Goal: Task Accomplishment & Management: Manage account settings

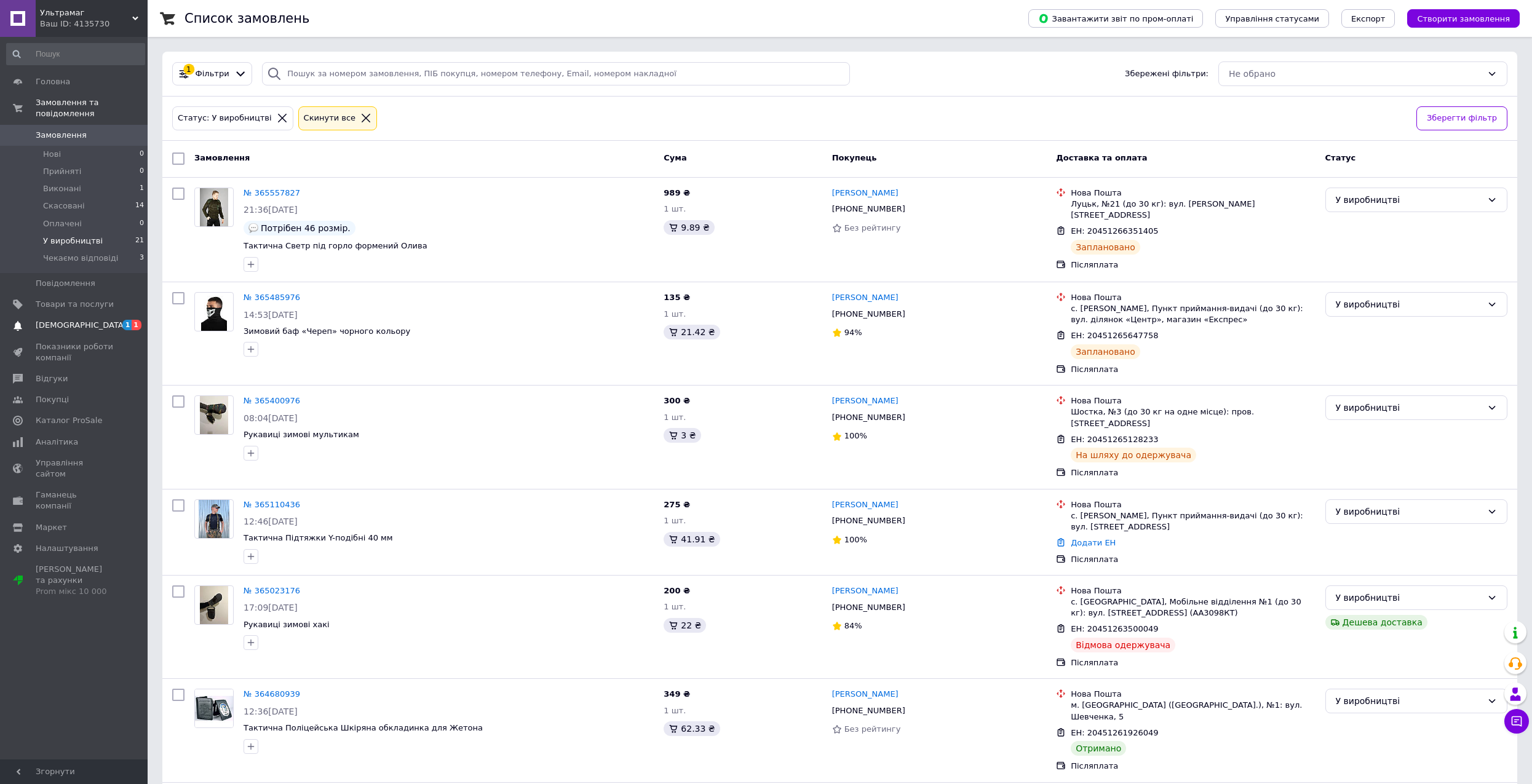
click at [116, 320] on span "1 1" at bounding box center [131, 325] width 34 height 11
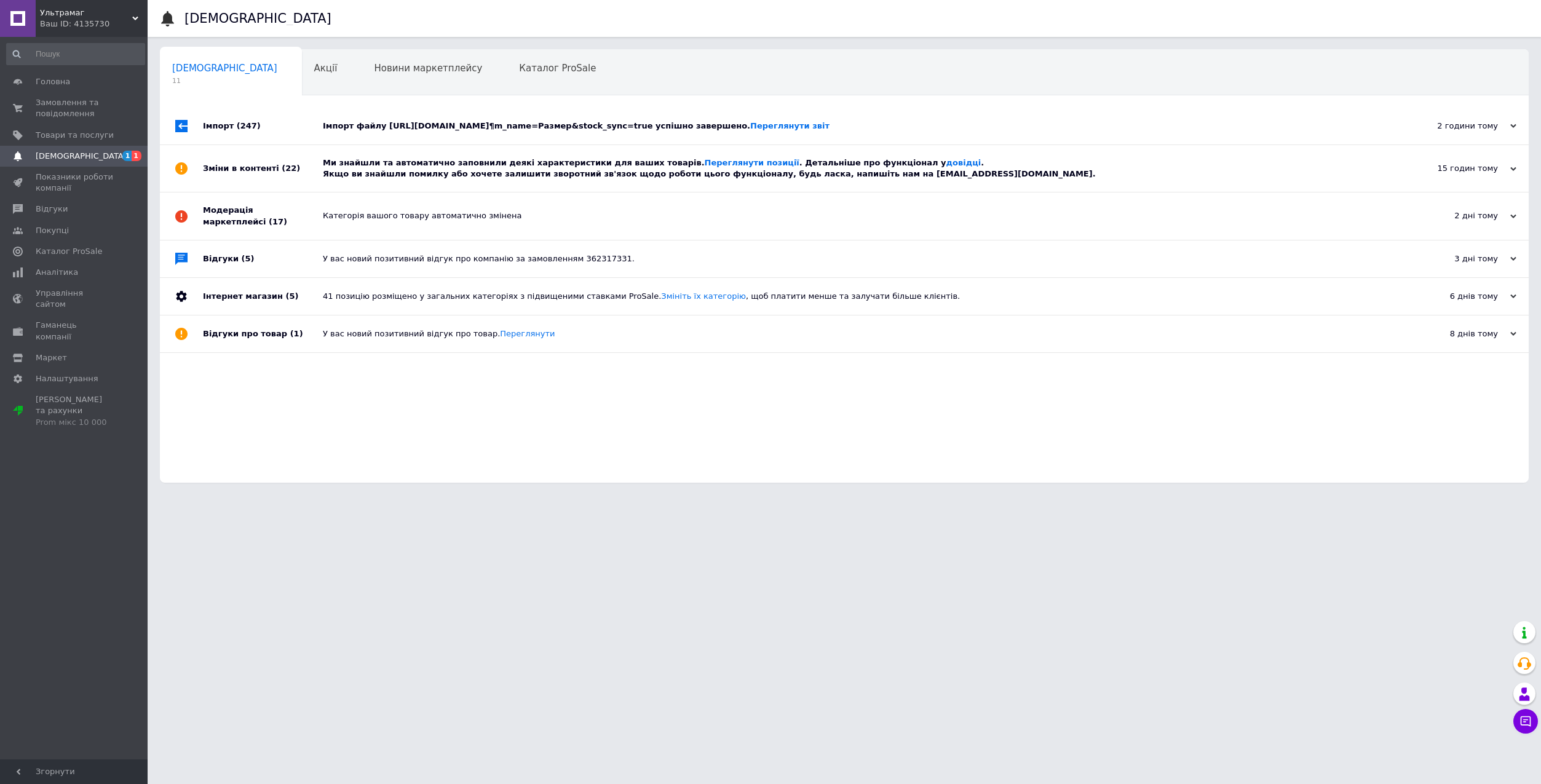
click at [436, 123] on div "Імпорт файлу https://backend.mydrop.com.ua/vendor/api/export/products/prom/yml?…" at bounding box center [858, 126] width 1070 height 11
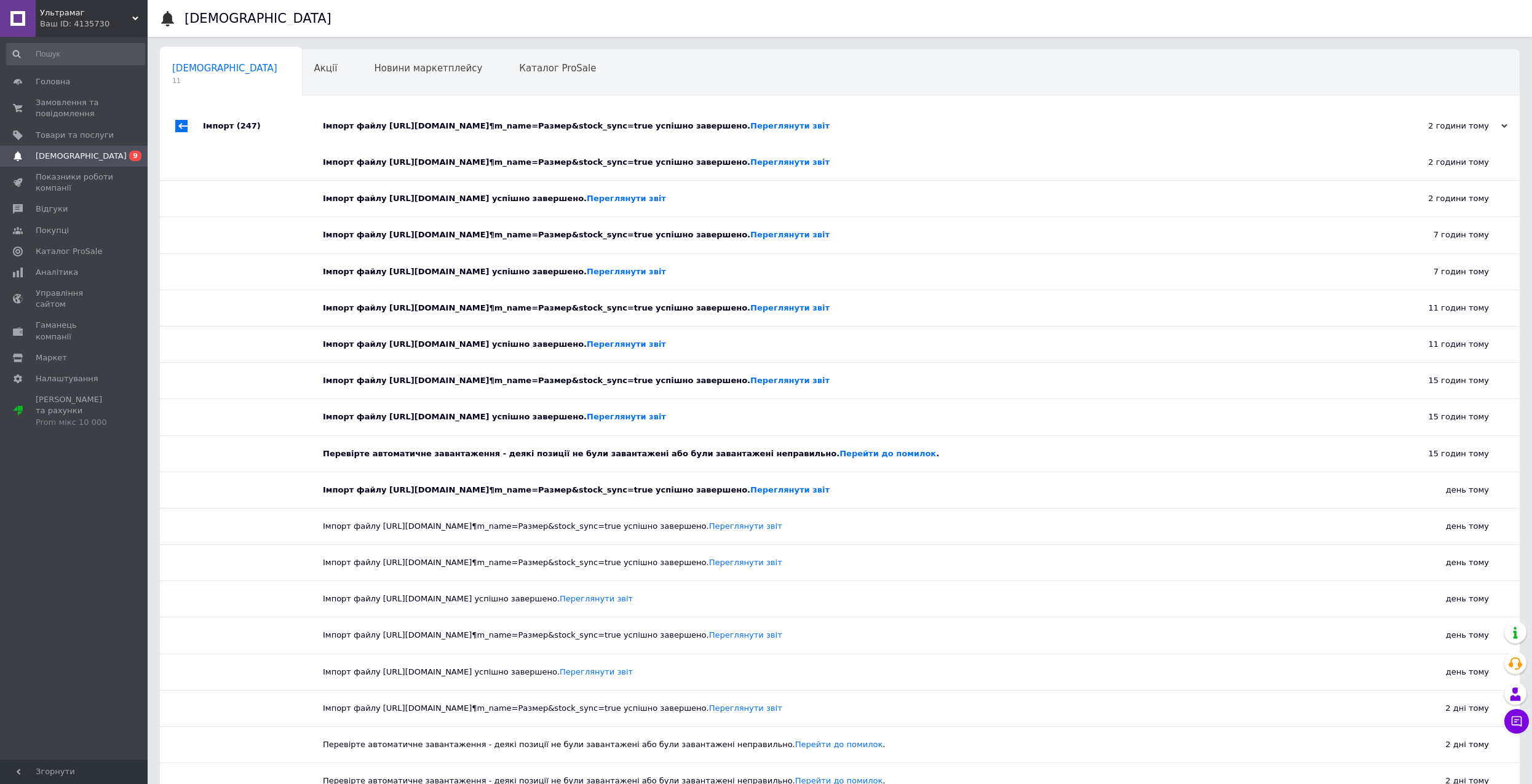
click at [436, 123] on div "Імпорт файлу https://backend.mydrop.com.ua/vendor/api/export/products/prom/yml?…" at bounding box center [853, 126] width 1061 height 11
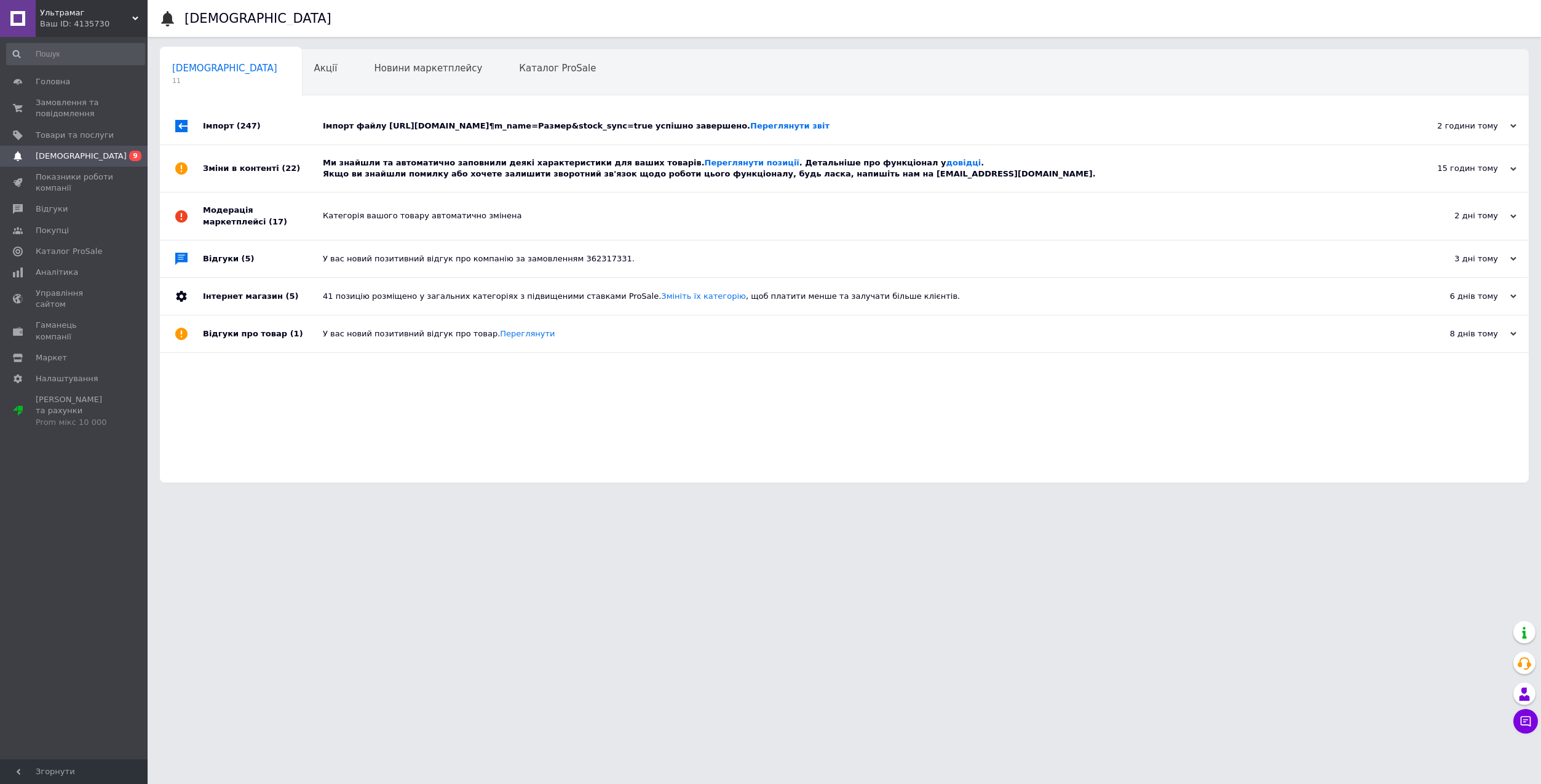
click at [437, 179] on div "Ми знайшли та автоматично заповнили деякі характеристики для ваших товарів. Пер…" at bounding box center [858, 168] width 1070 height 22
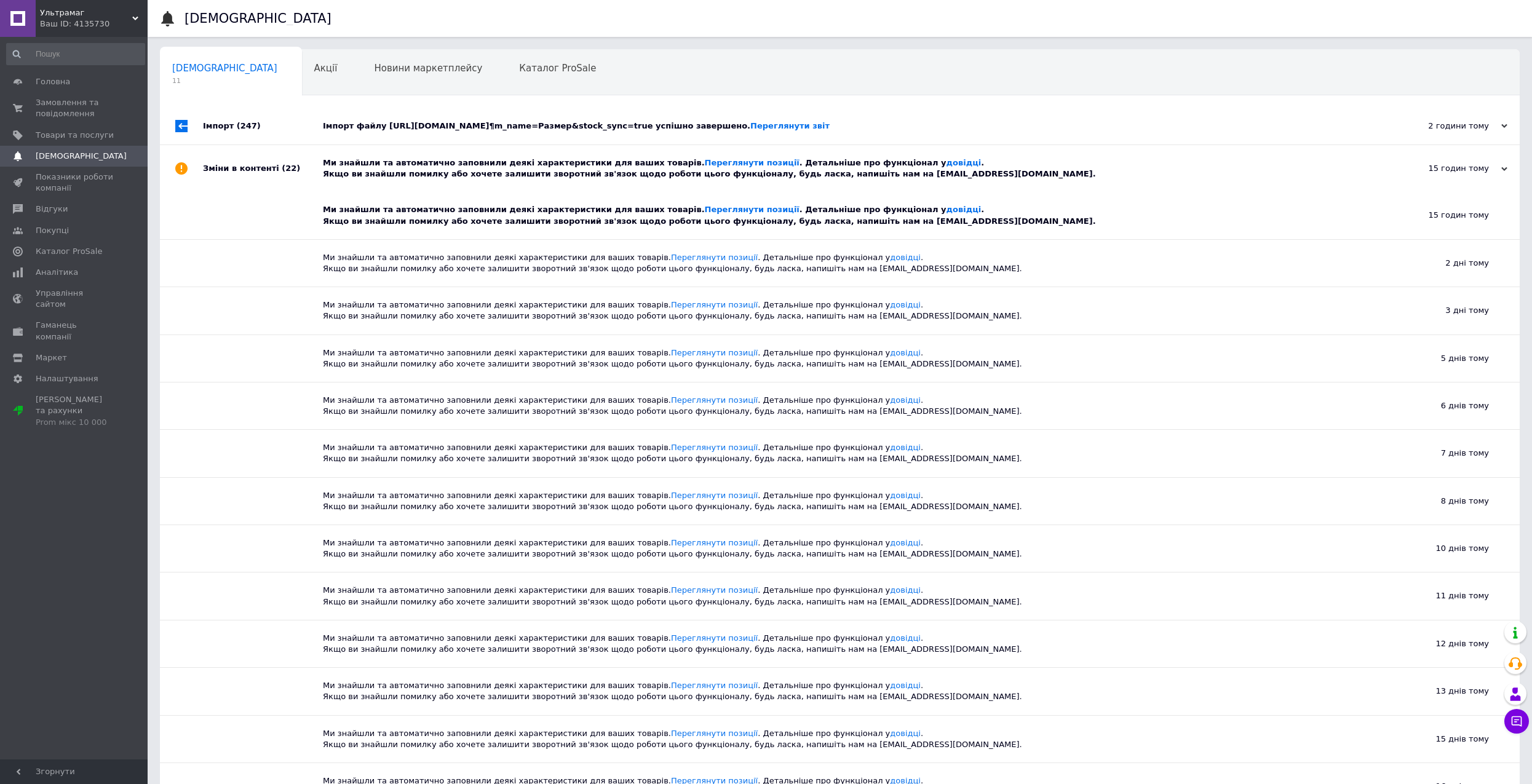
click at [437, 179] on div "Ми знайшли та автоматично заповнили деякі характеристики для ваших товарів. Пер…" at bounding box center [853, 168] width 1061 height 22
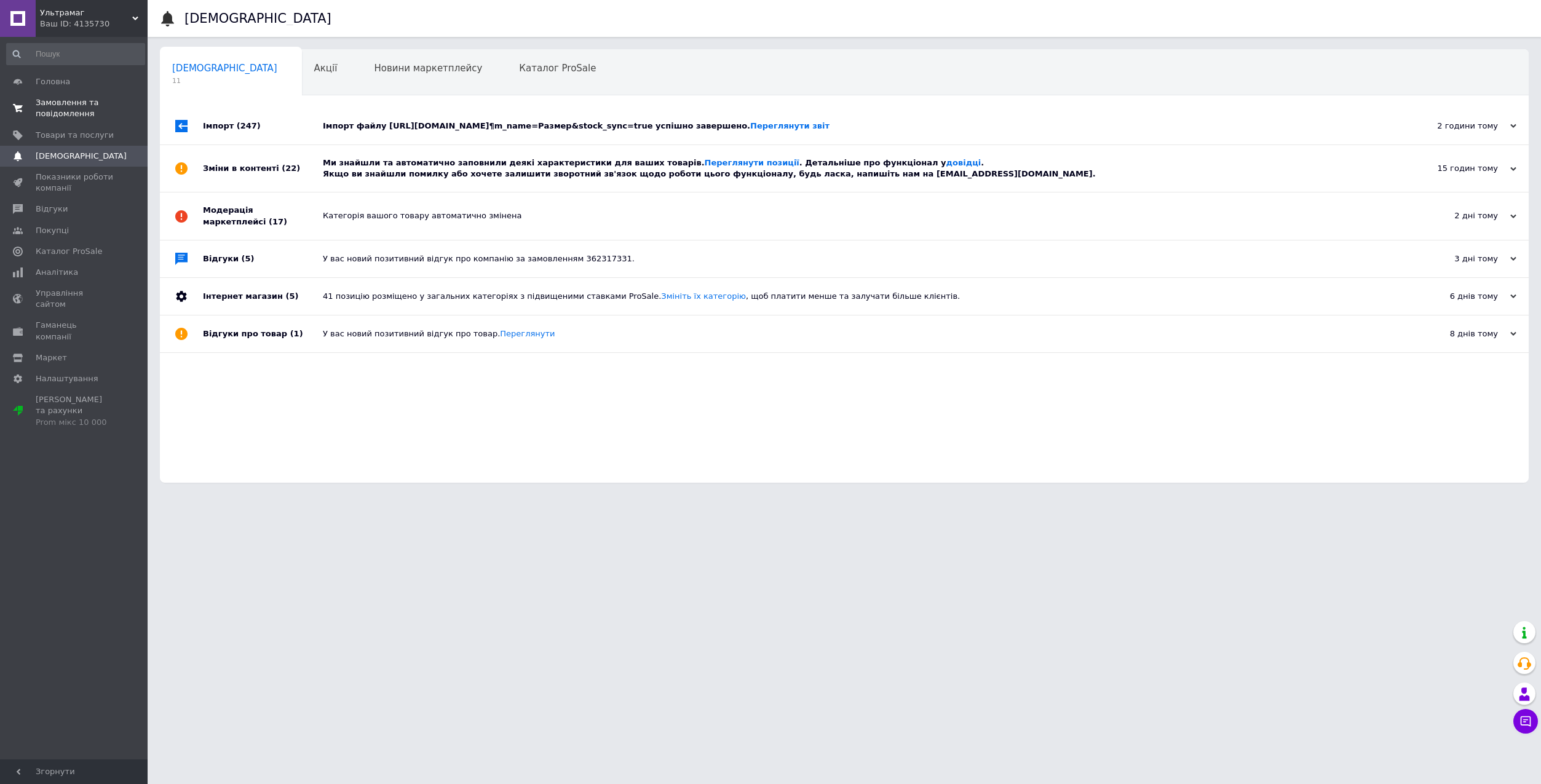
click at [95, 108] on span "Замовлення та повідомлення" at bounding box center [75, 108] width 78 height 22
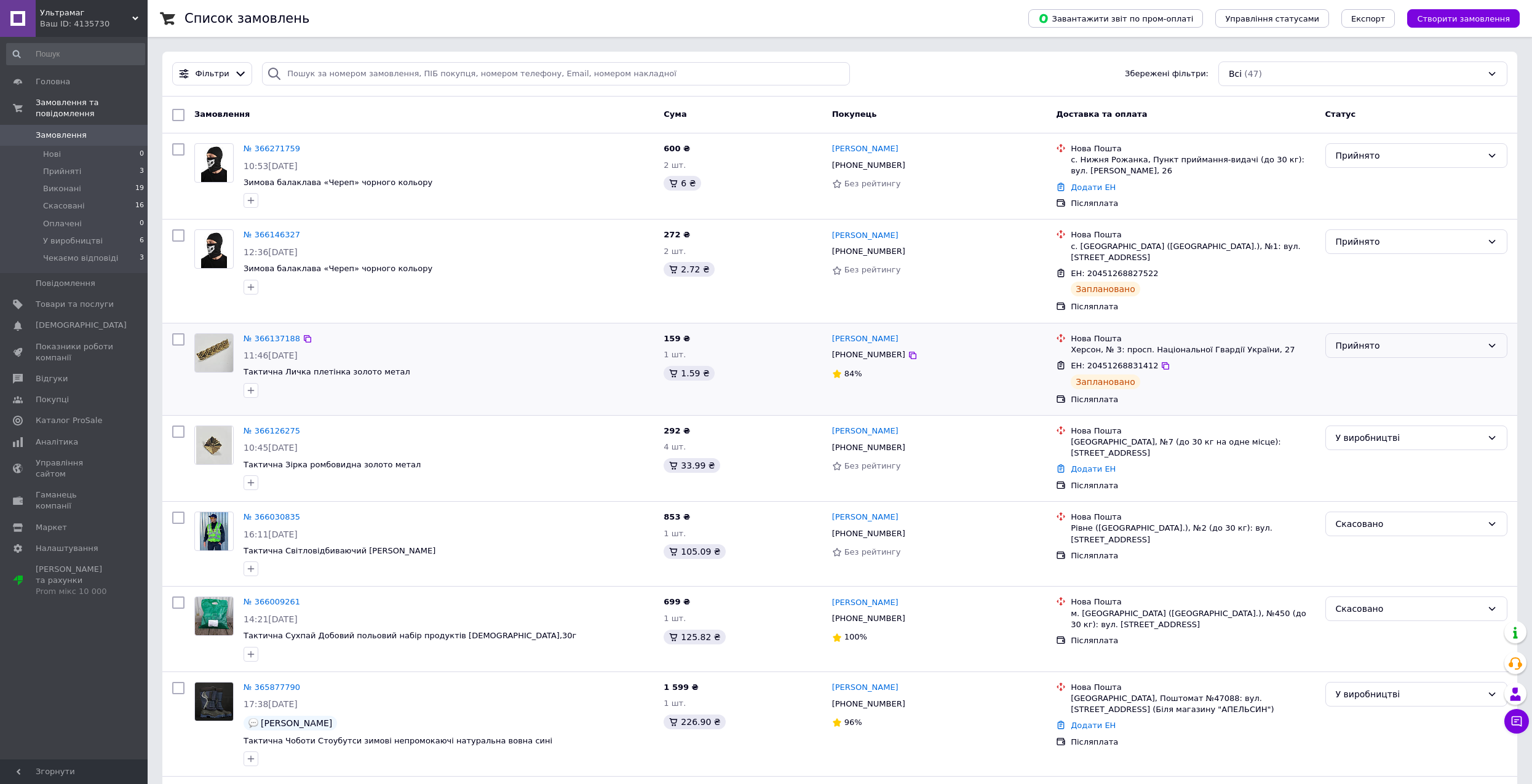
click at [1389, 339] on div "Прийнято" at bounding box center [1409, 345] width 146 height 14
click at [1369, 430] on li "У виробництві" at bounding box center [1416, 426] width 181 height 22
click at [286, 146] on link "№ 366271759" at bounding box center [271, 148] width 57 height 9
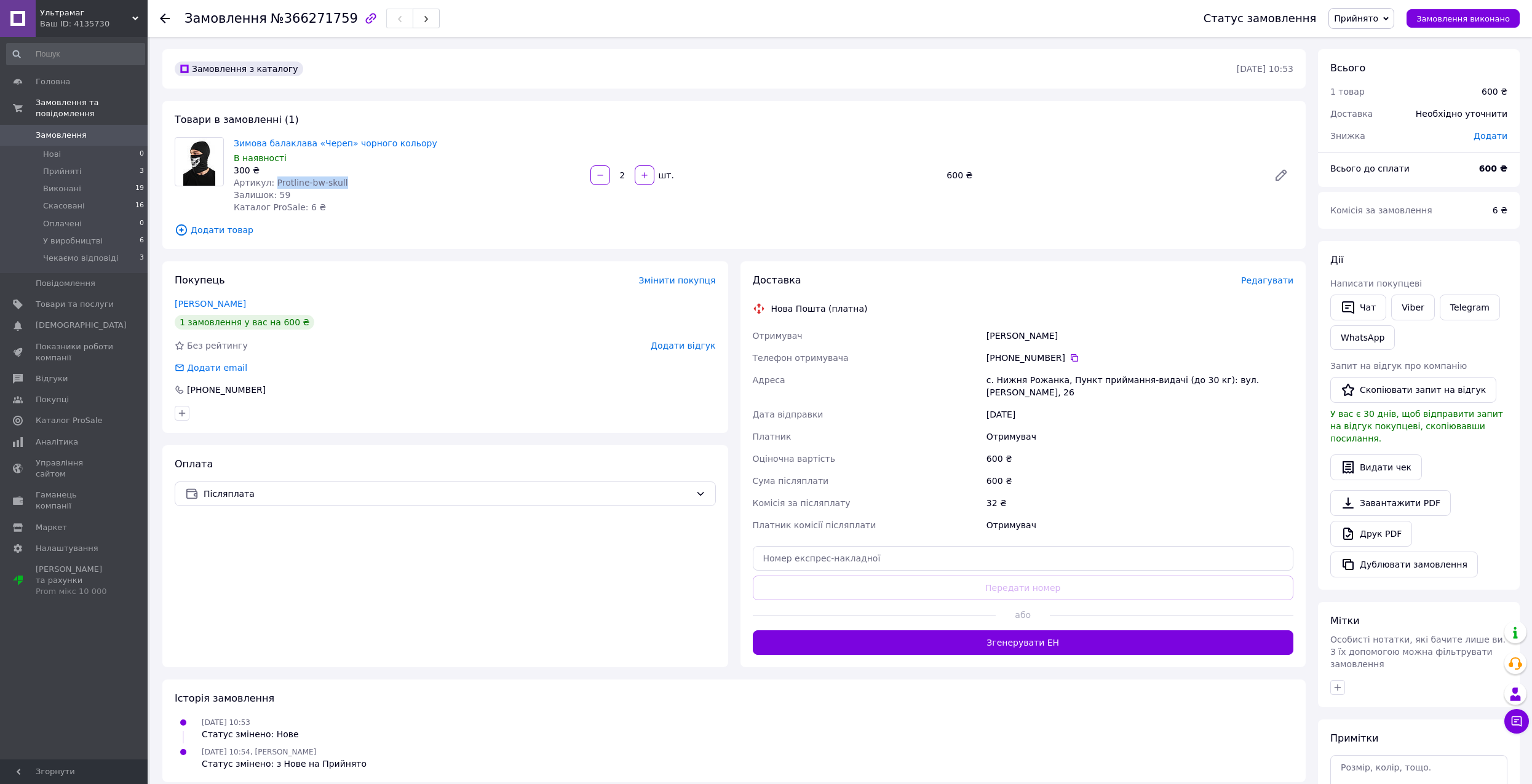
drag, startPoint x: 349, startPoint y: 181, endPoint x: 273, endPoint y: 187, distance: 76.2
click at [273, 187] on div "Артикул: Protline-bw-skull" at bounding box center [407, 182] width 347 height 12
copy span "Protline-bw-skull"
drag, startPoint x: 1059, startPoint y: 331, endPoint x: 976, endPoint y: 330, distance: 83.0
click at [976, 330] on div "Отримувач Кохан Дмитро Телефон отримувача +380 68 048 19 46   Адреса с. Нижня Р…" at bounding box center [1023, 430] width 546 height 212
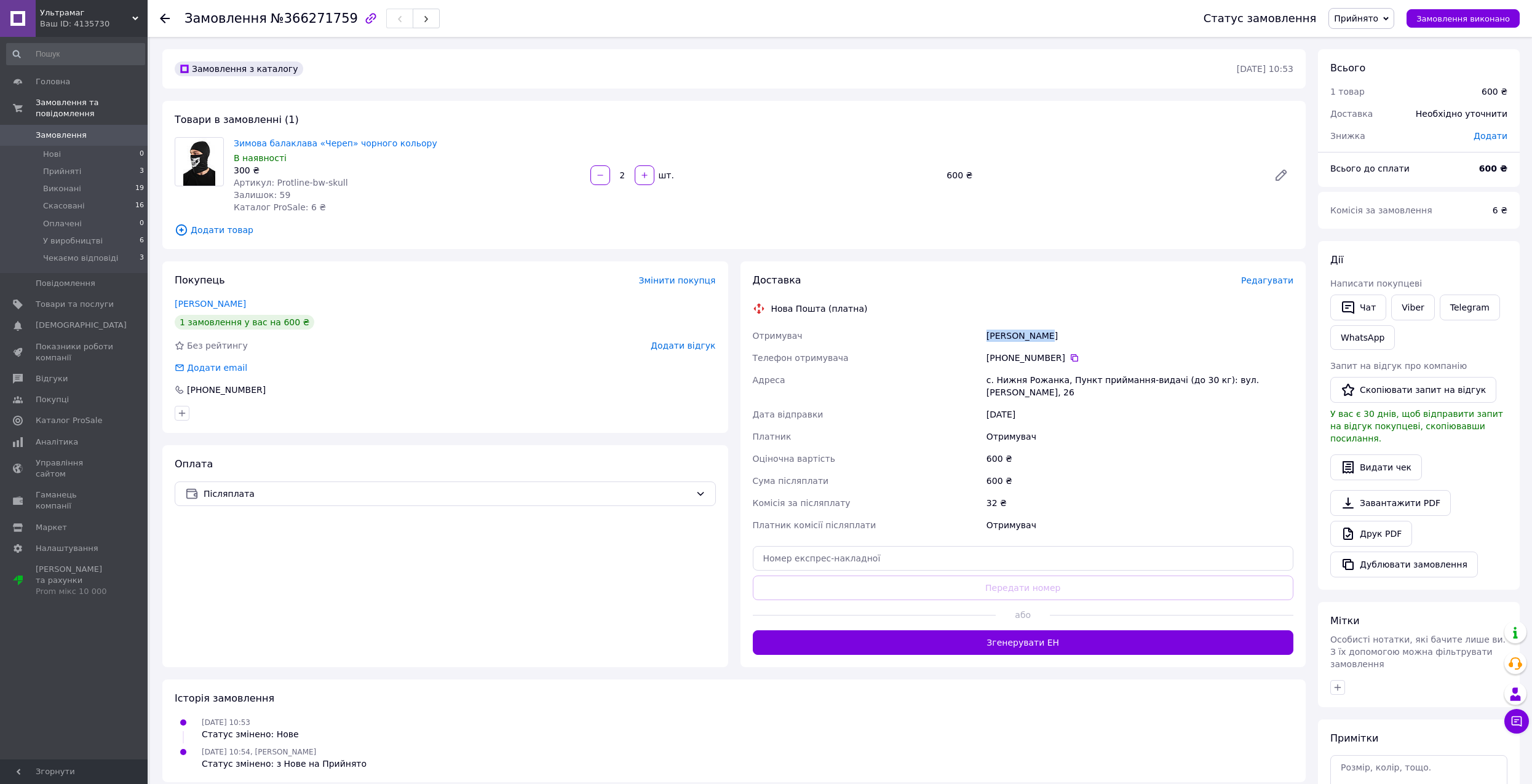
copy div "Отримувач Кохан Дмитро"
click at [1069, 355] on icon at bounding box center [1074, 358] width 10 height 10
click at [1029, 554] on input "text" at bounding box center [1023, 558] width 541 height 24
paste input "20451269202169"
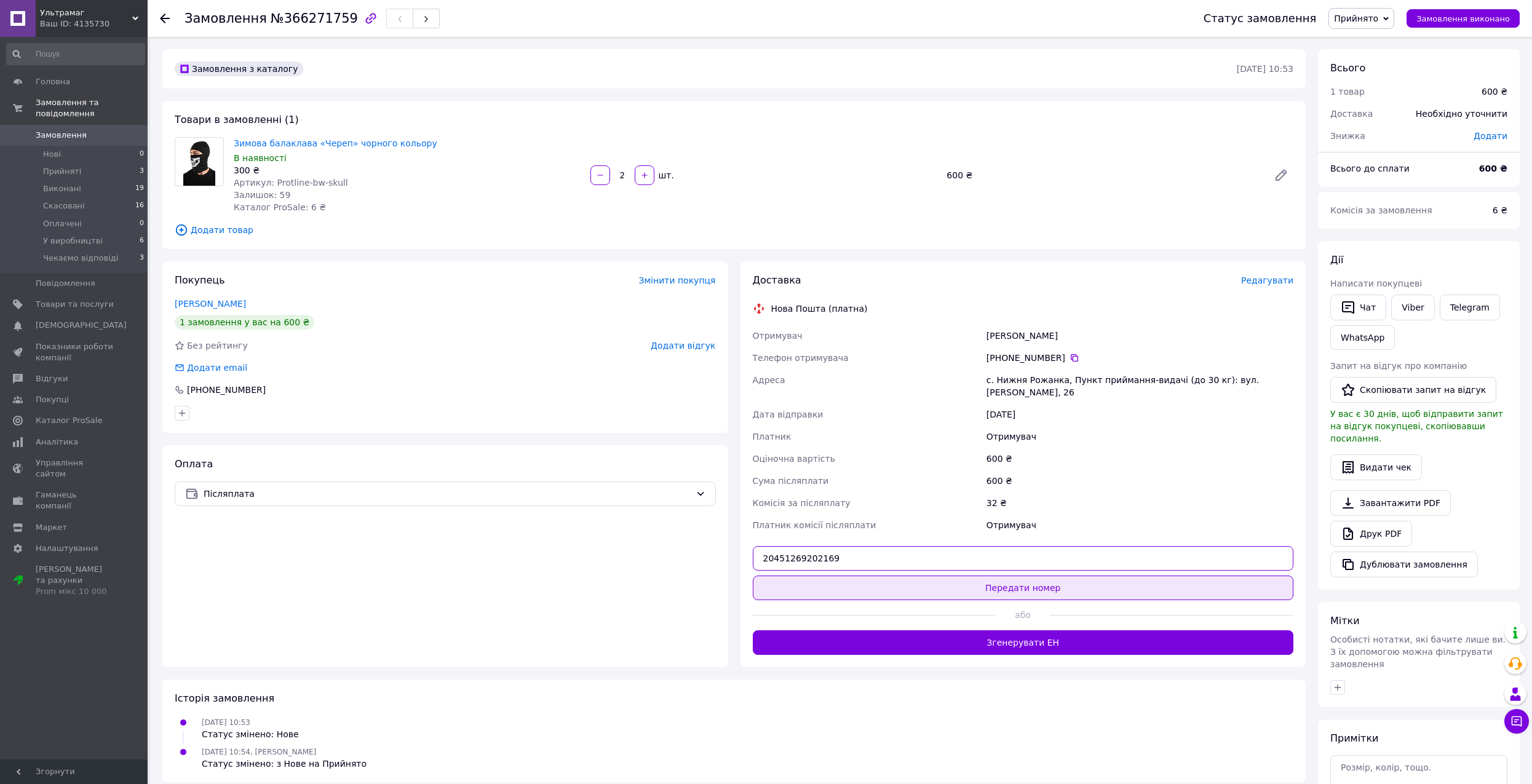
type input "20451269202169"
click at [1069, 576] on button "Передати номер" at bounding box center [1023, 587] width 541 height 24
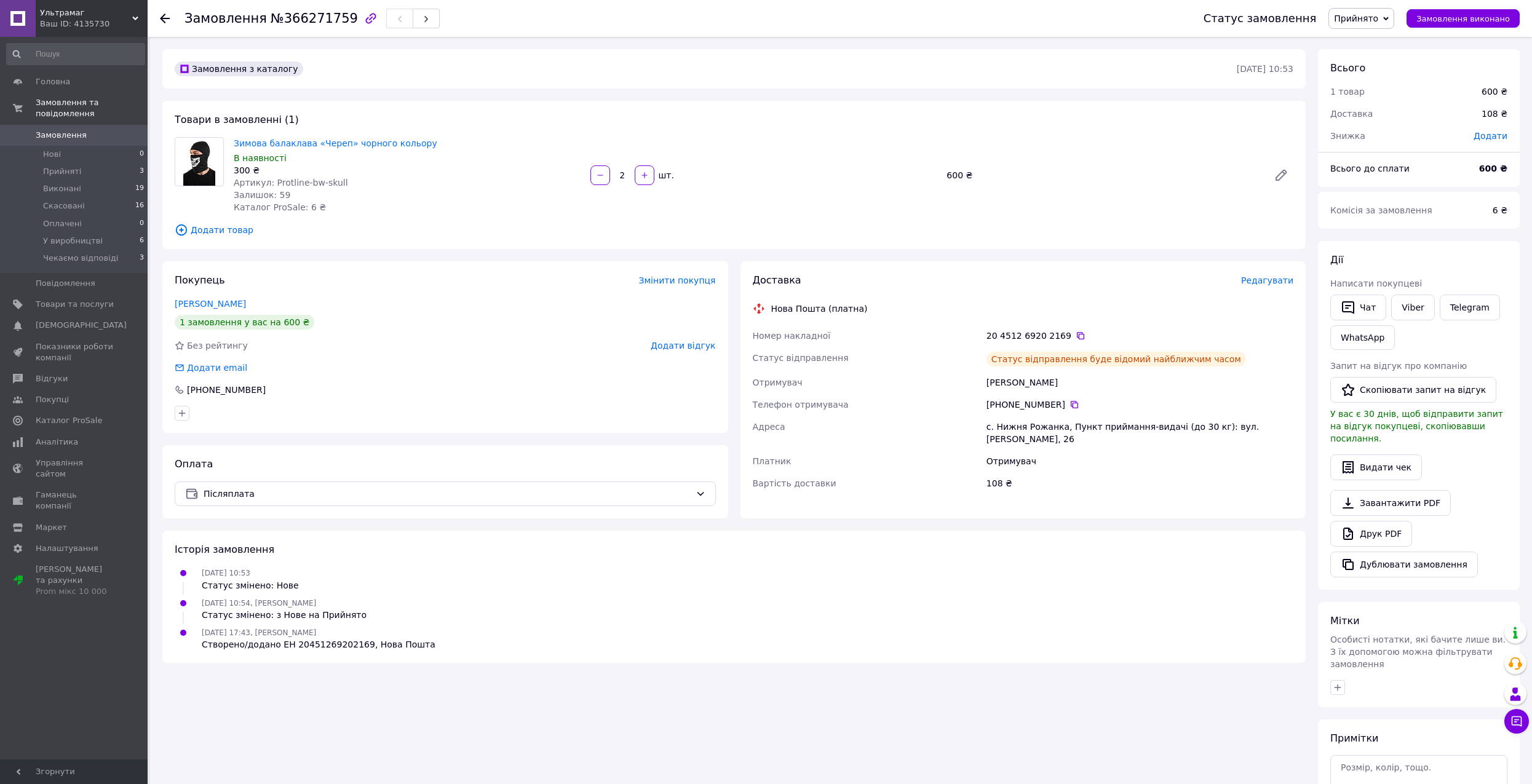
click at [1378, 23] on span "Прийнято" at bounding box center [1356, 19] width 44 height 10
click at [1388, 100] on li "У виробництві" at bounding box center [1373, 98] width 88 height 19
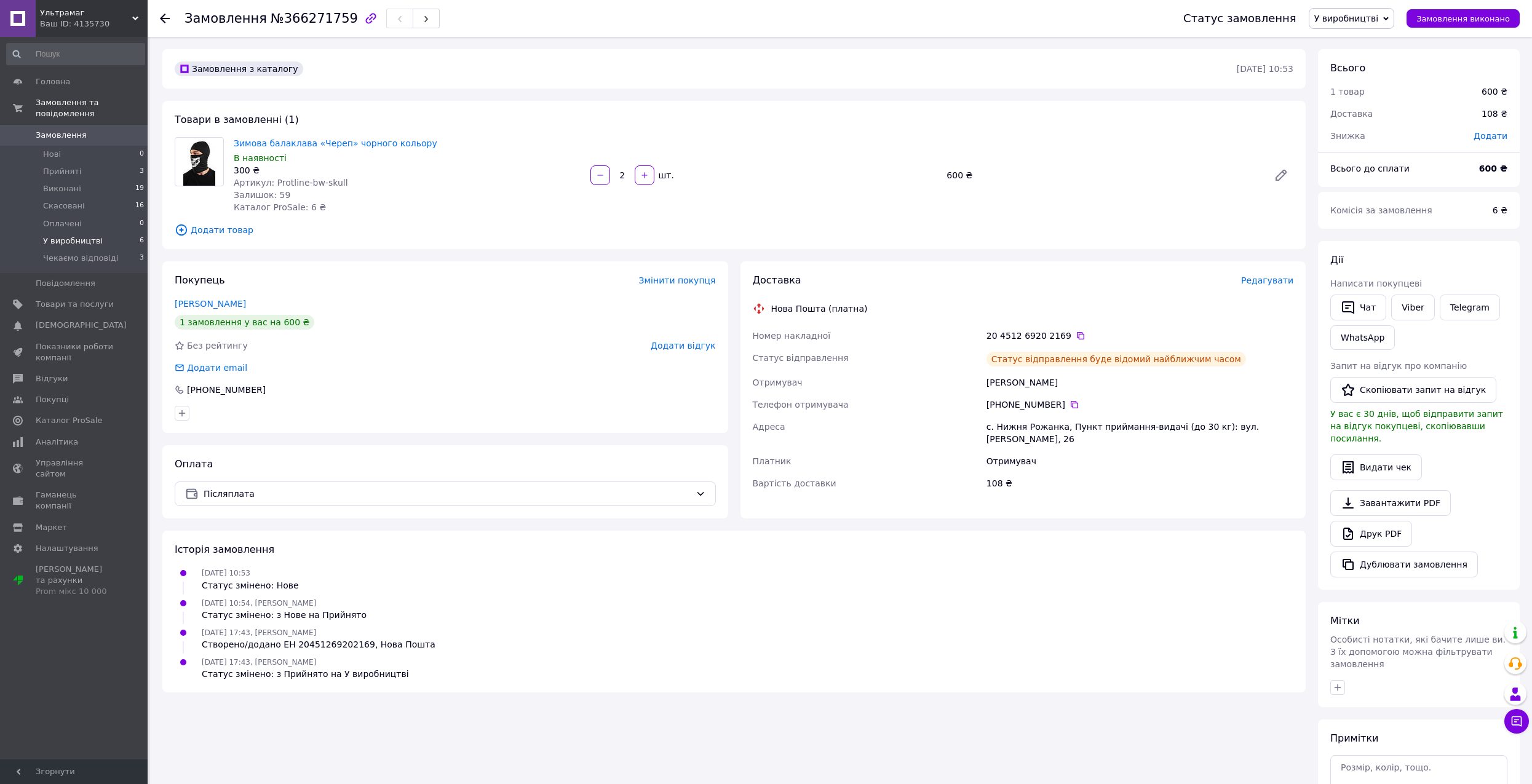
click at [98, 232] on li "У виробництві 6" at bounding box center [75, 241] width 151 height 17
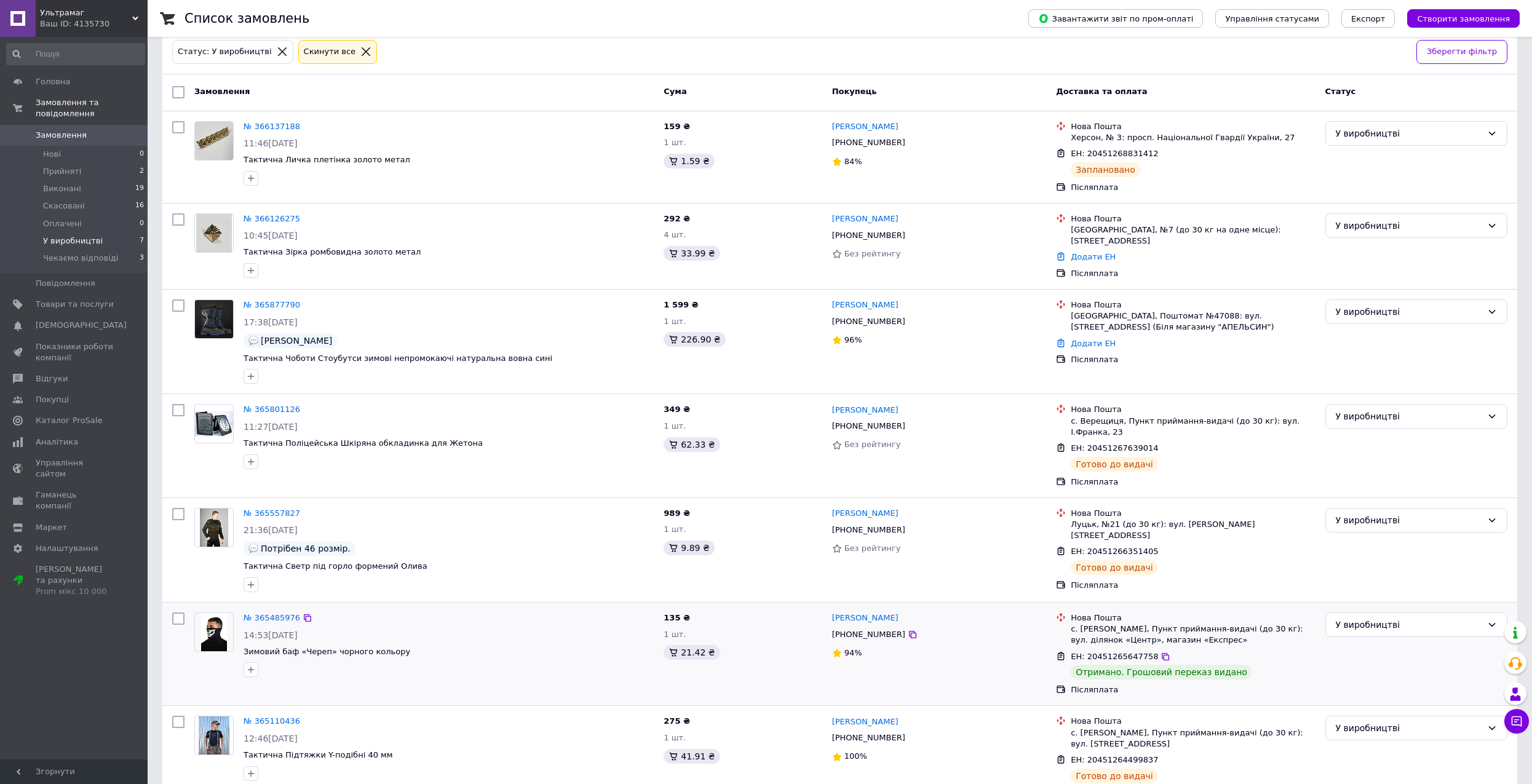
scroll to position [84, 0]
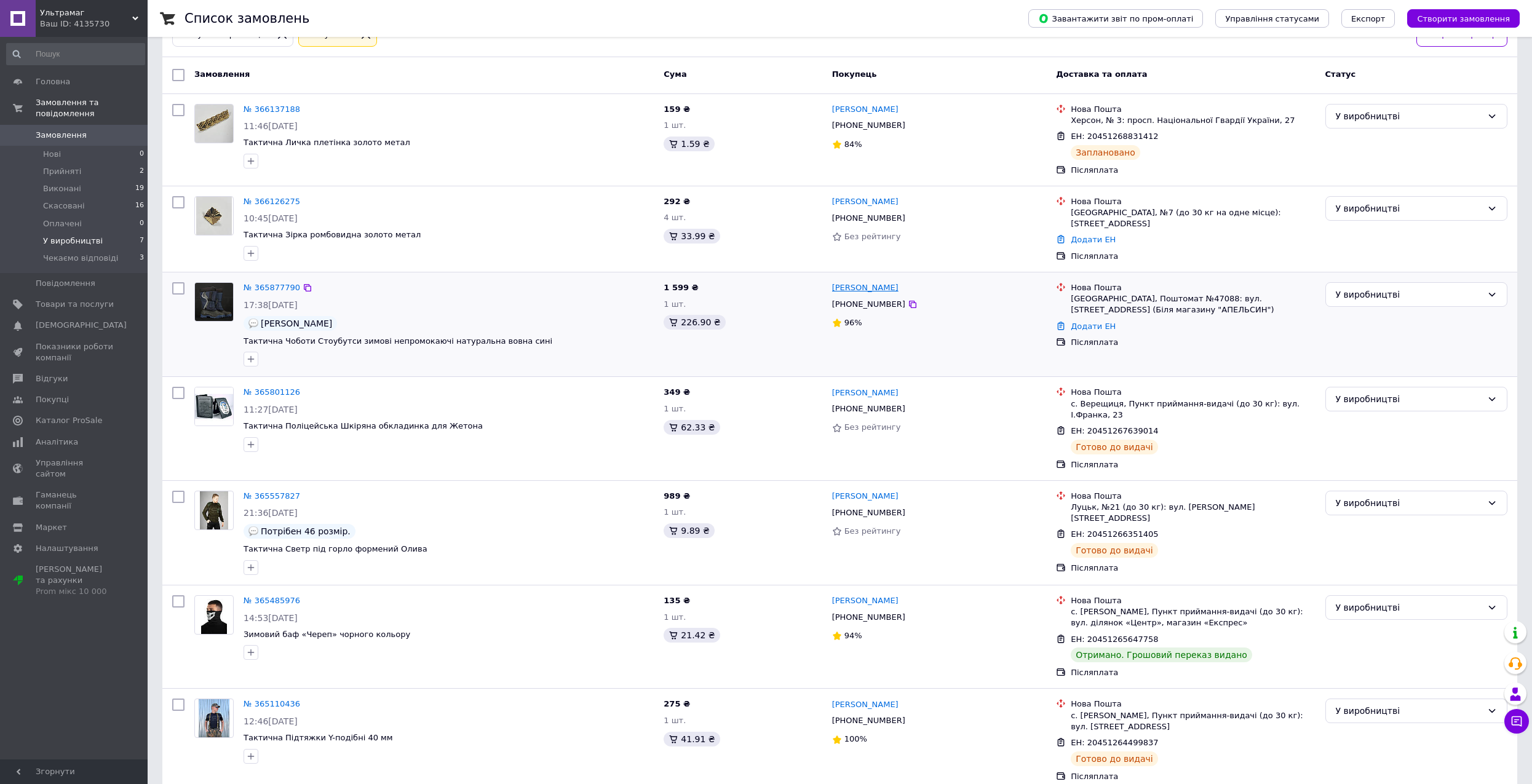
drag, startPoint x: 895, startPoint y: 285, endPoint x: 857, endPoint y: 285, distance: 38.0
click at [857, 285] on div "[PERSON_NAME]" at bounding box center [939, 288] width 217 height 14
copy link "Тараненко"
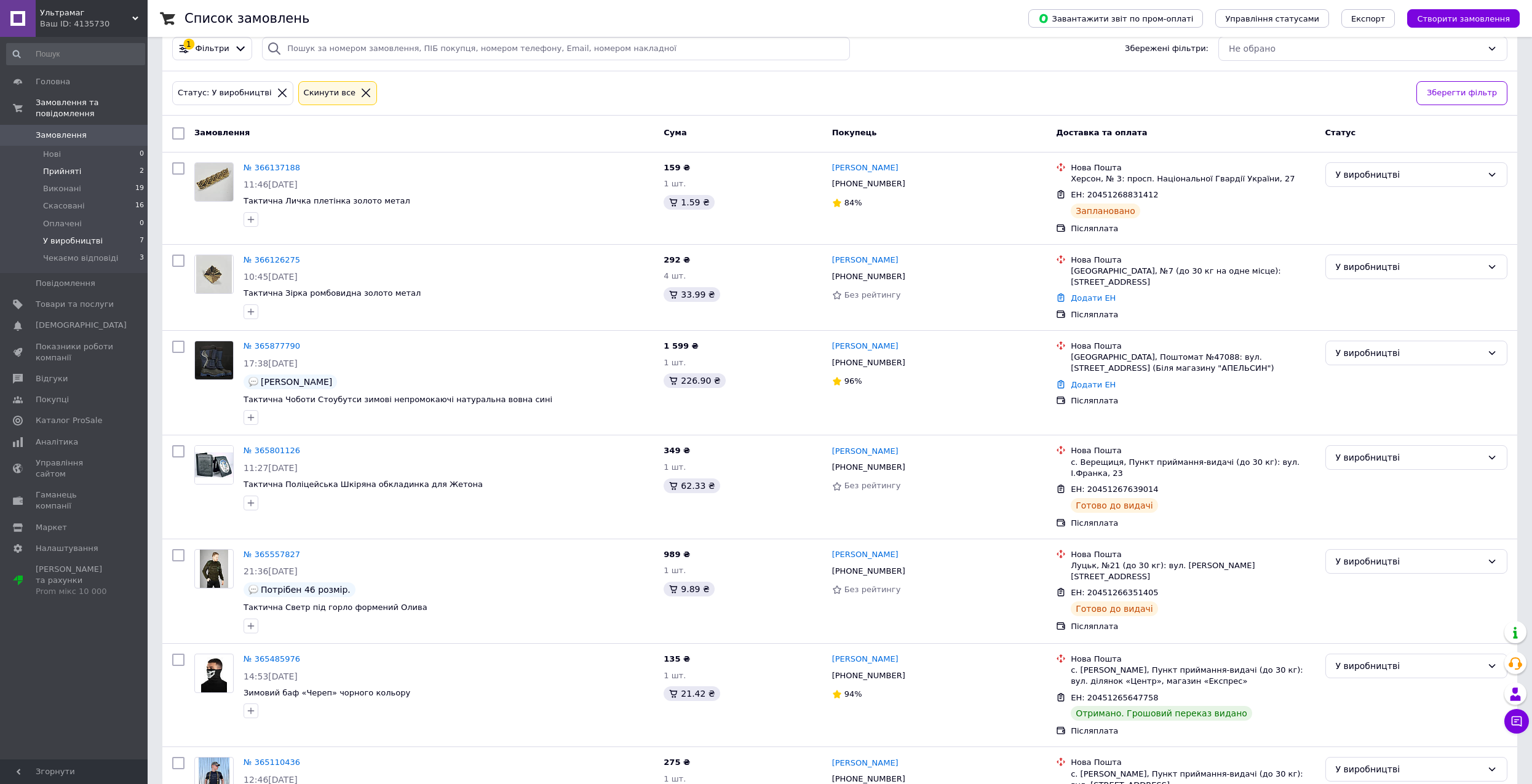
scroll to position [22, 0]
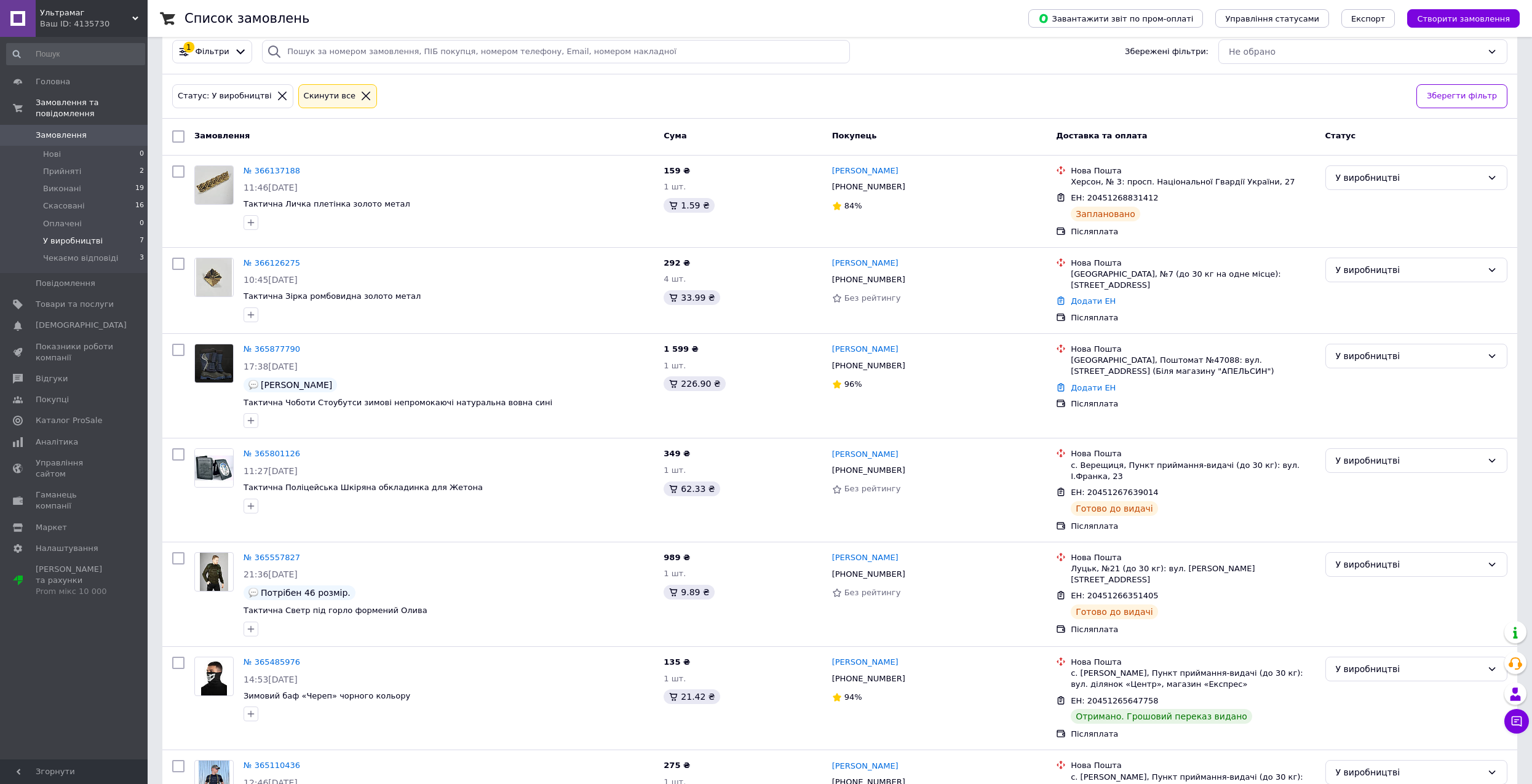
click at [114, 232] on li "У виробництві 7" at bounding box center [75, 241] width 151 height 17
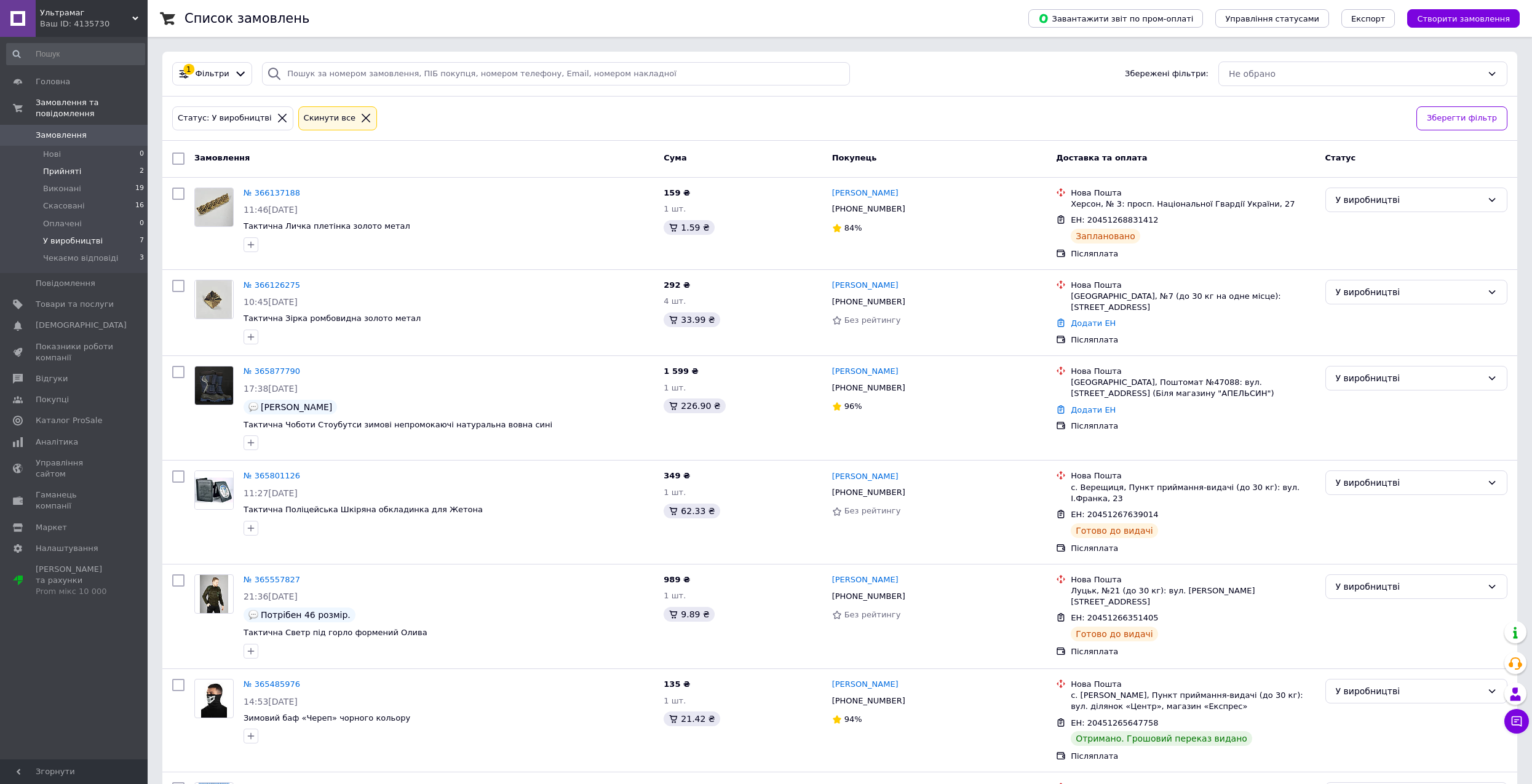
click at [97, 163] on li "Прийняті 2" at bounding box center [75, 171] width 151 height 17
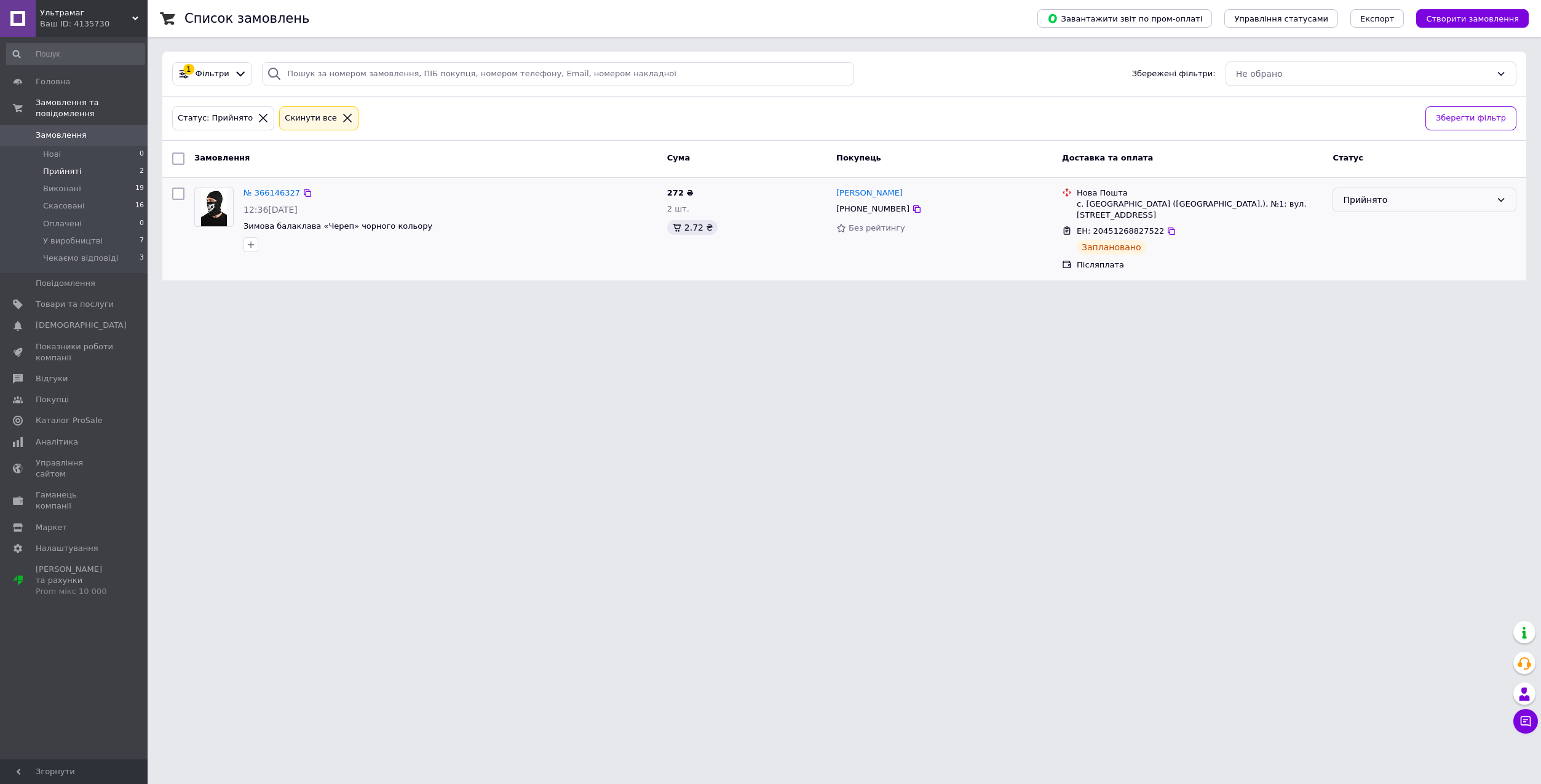
click at [1426, 196] on div "Прийнято" at bounding box center [1417, 199] width 149 height 14
click at [1375, 293] on li "У виробництві" at bounding box center [1424, 292] width 183 height 22
click at [86, 163] on li "Прийняті 2" at bounding box center [75, 171] width 151 height 17
click at [101, 232] on li "У виробництві 7" at bounding box center [75, 241] width 151 height 17
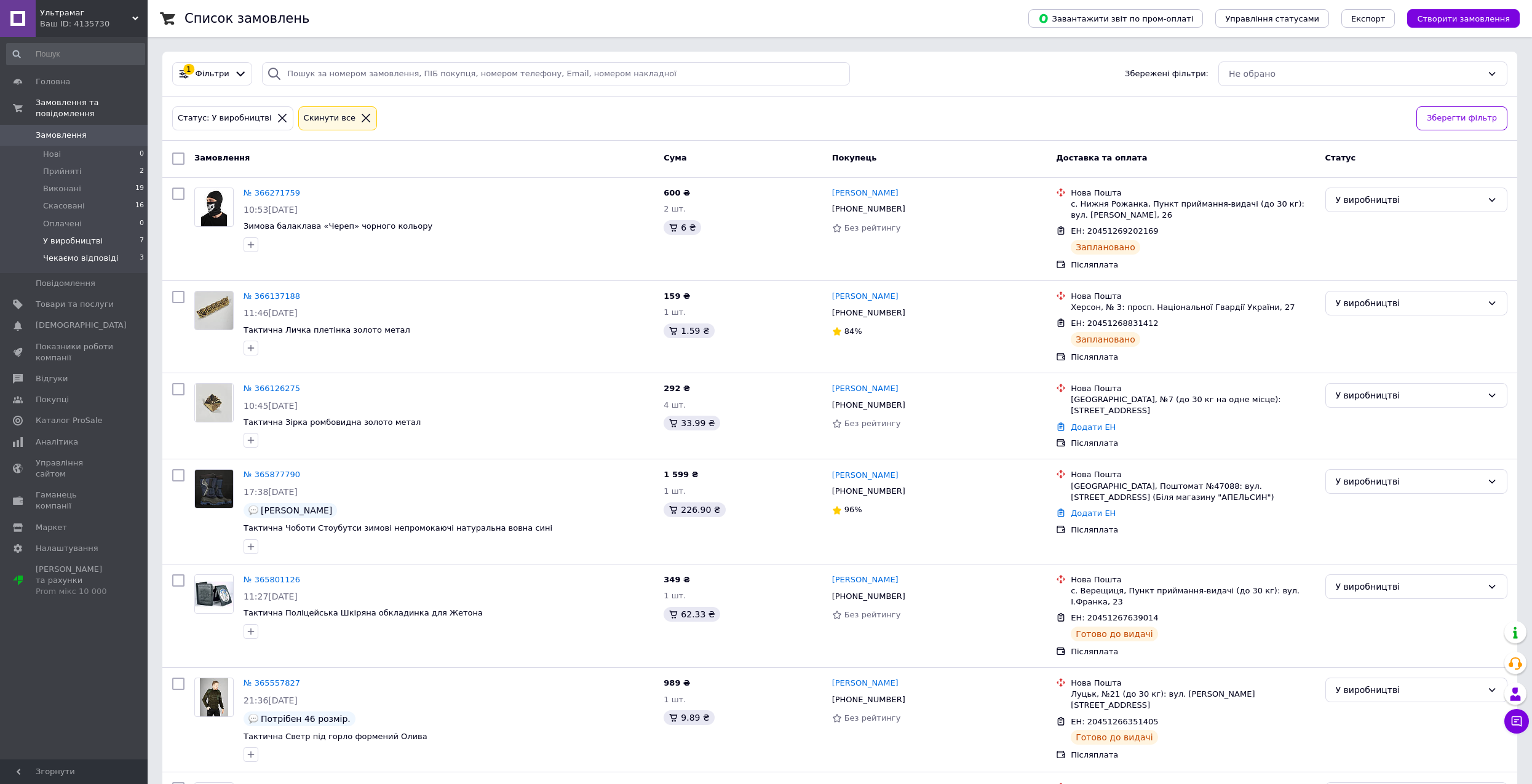
click at [105, 252] on span "Чекаємо відповіді" at bounding box center [80, 258] width 75 height 11
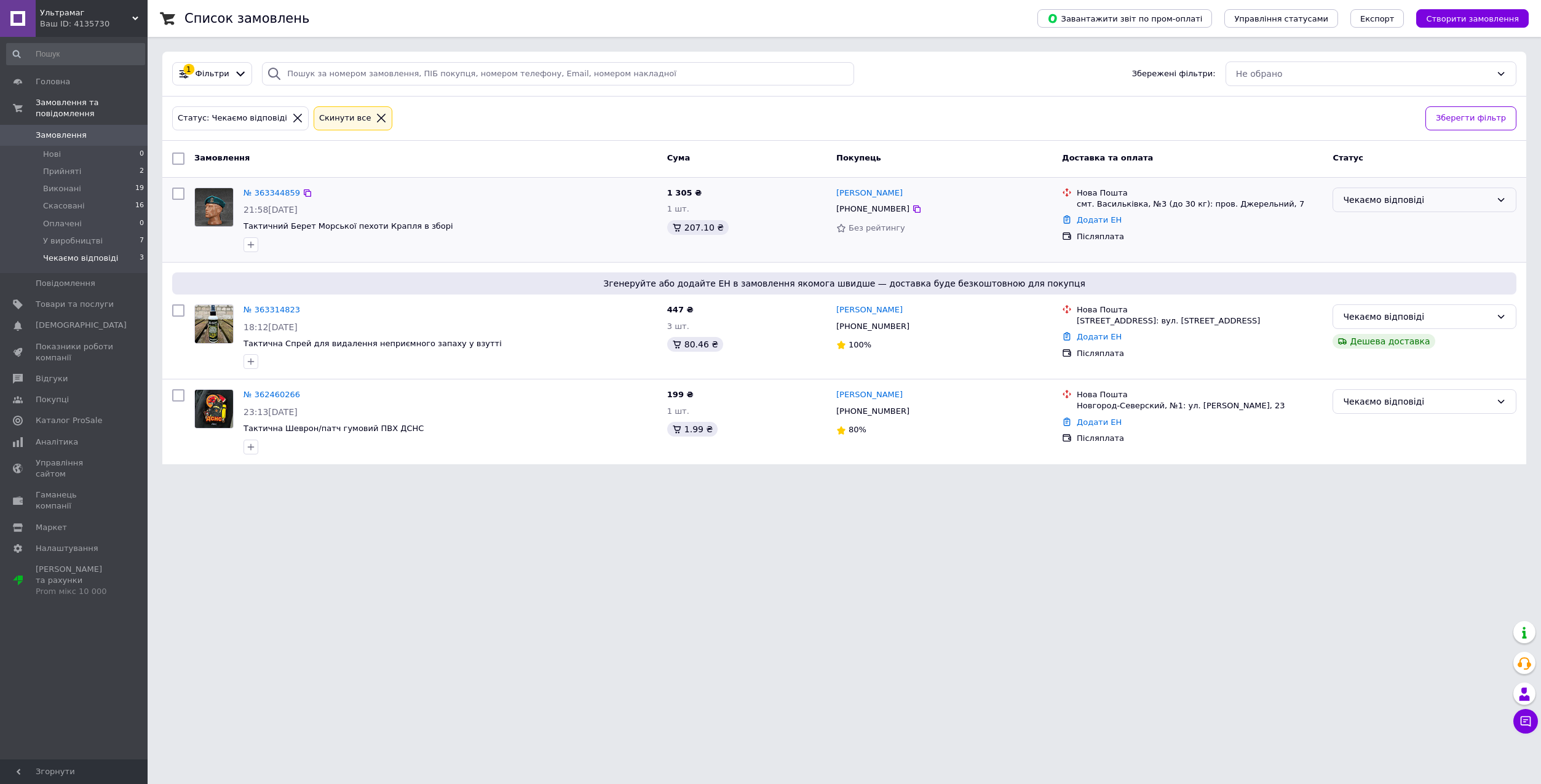
click at [1438, 188] on div "Чекаємо відповіді" at bounding box center [1424, 199] width 184 height 24
click at [1384, 269] on li "Скасовано" at bounding box center [1424, 270] width 183 height 22
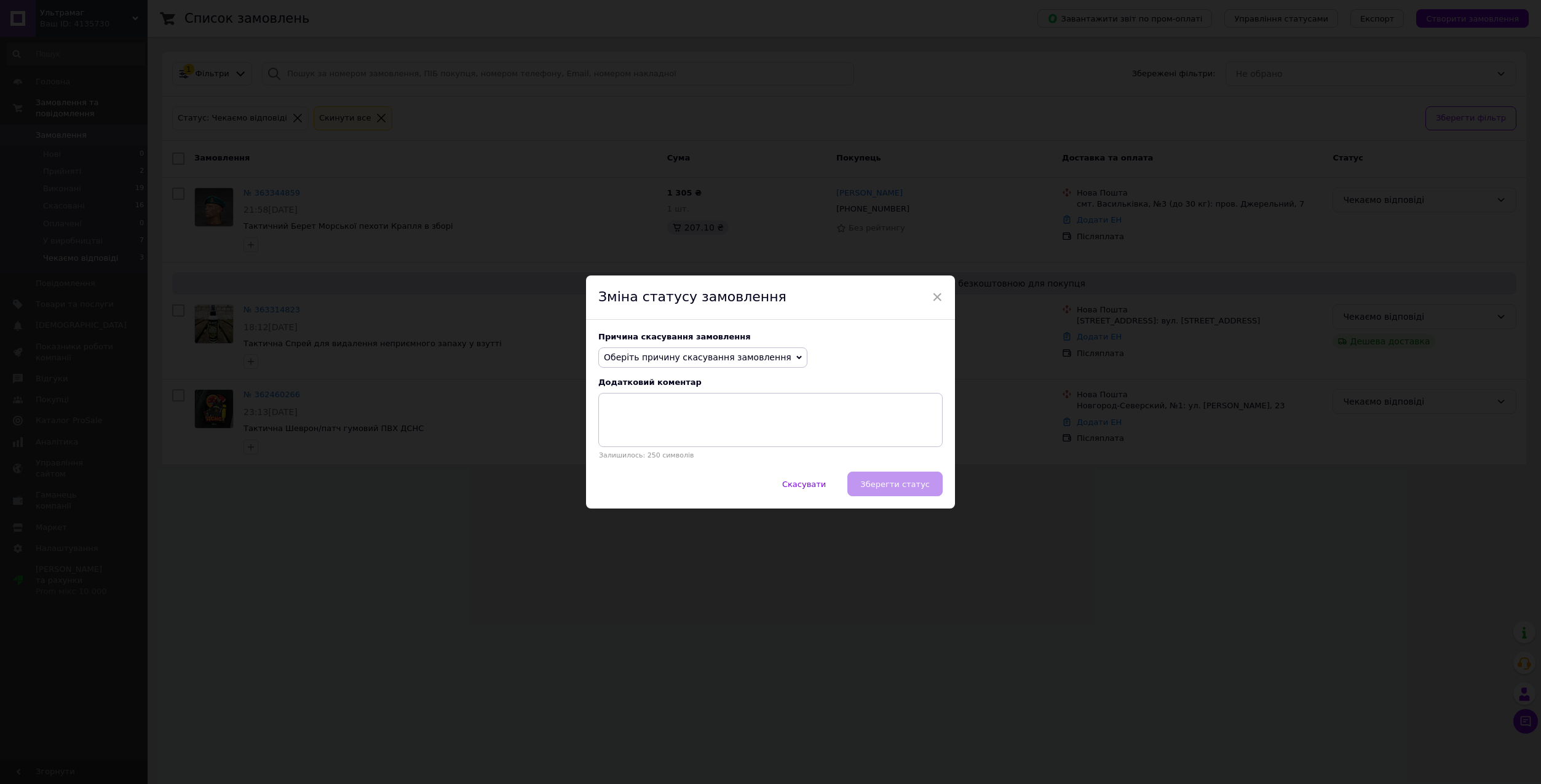
click at [678, 359] on span "Оберіть причину скасування замовлення" at bounding box center [697, 357] width 187 height 10
click at [681, 472] on li "Не вдається додзвонитися" at bounding box center [703, 468] width 208 height 17
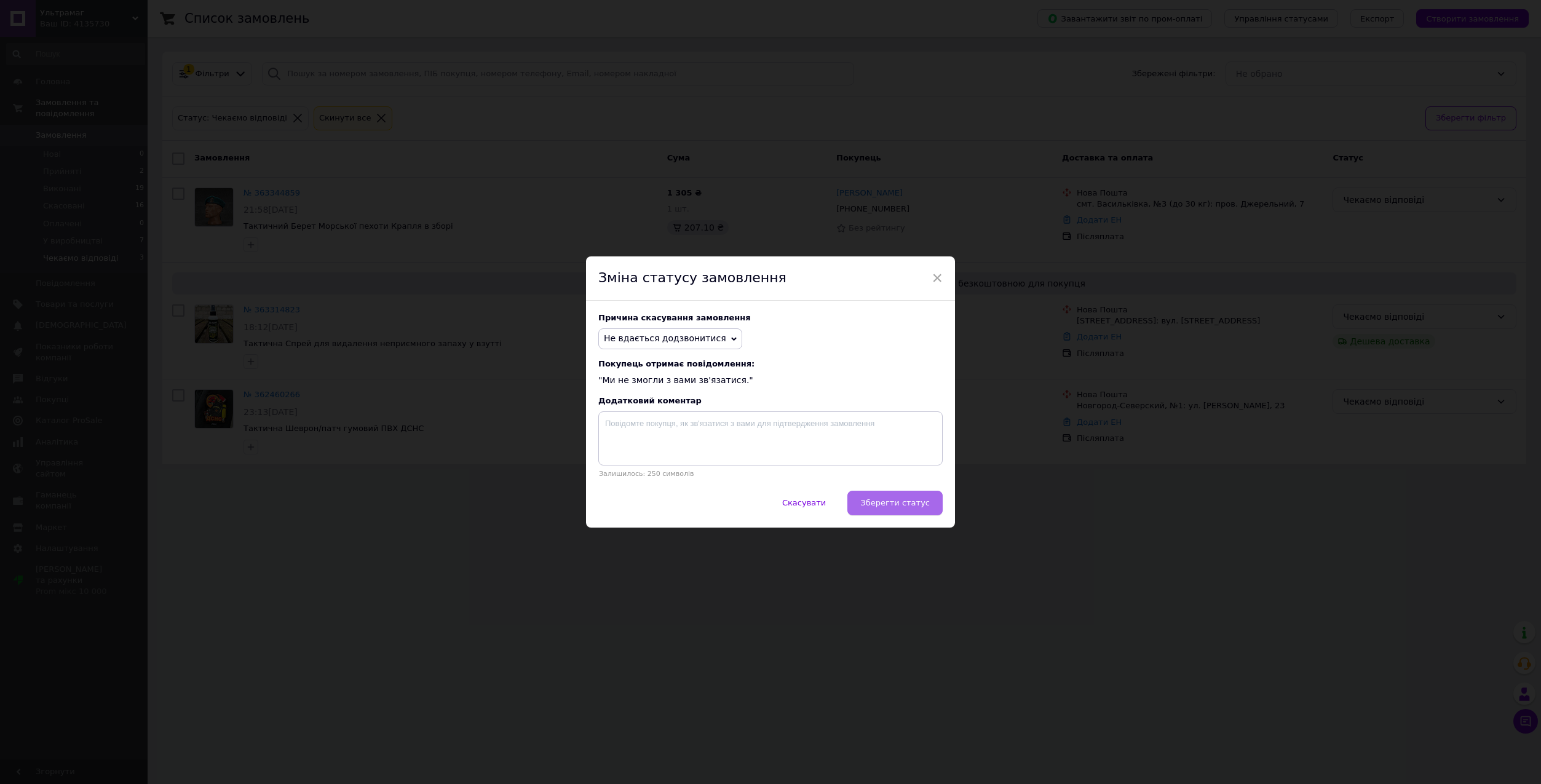
click at [882, 498] on button "Зберегти статус" at bounding box center [895, 503] width 95 height 24
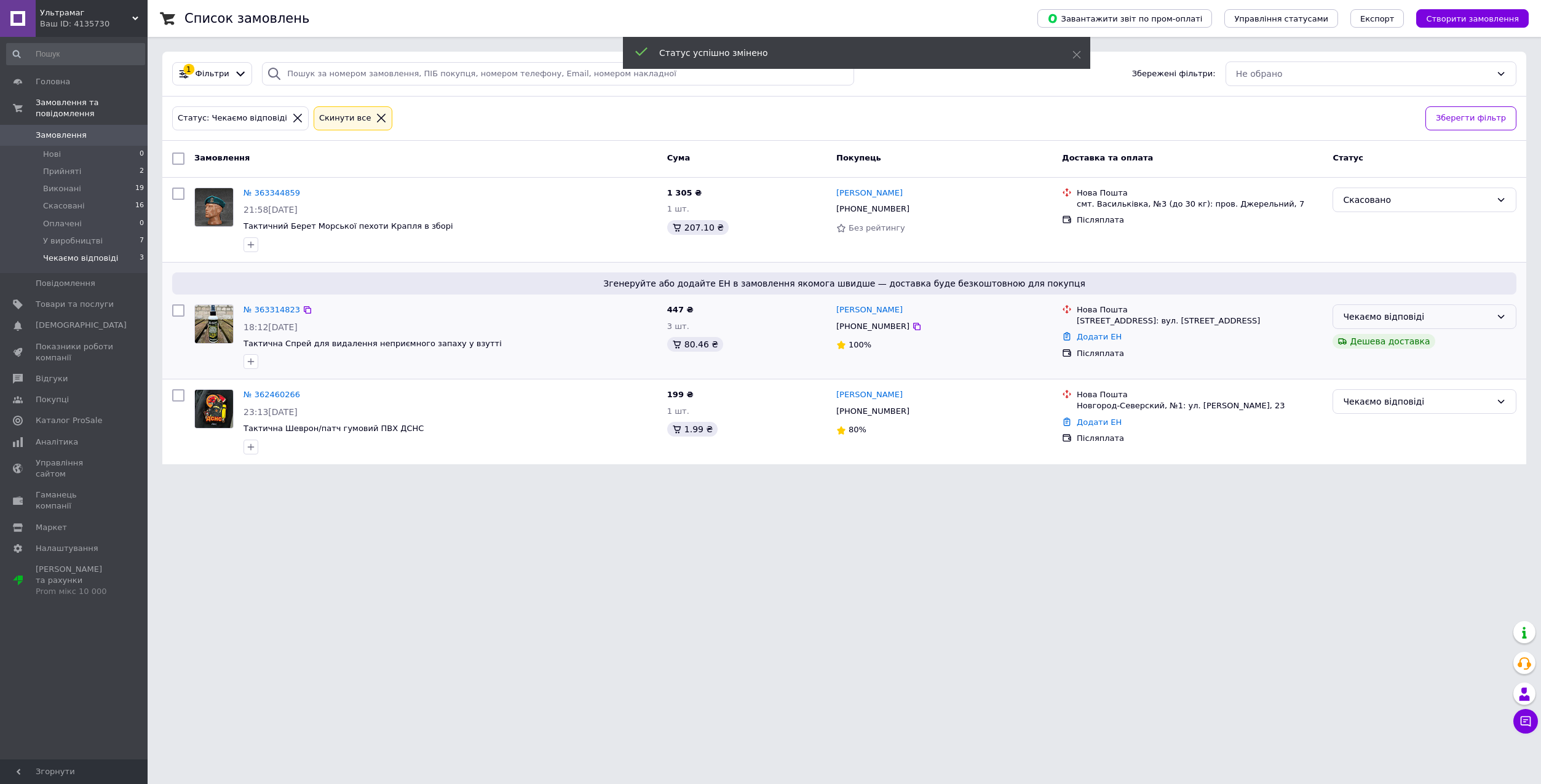
click at [1476, 316] on div "Чекаємо відповіді" at bounding box center [1417, 316] width 149 height 14
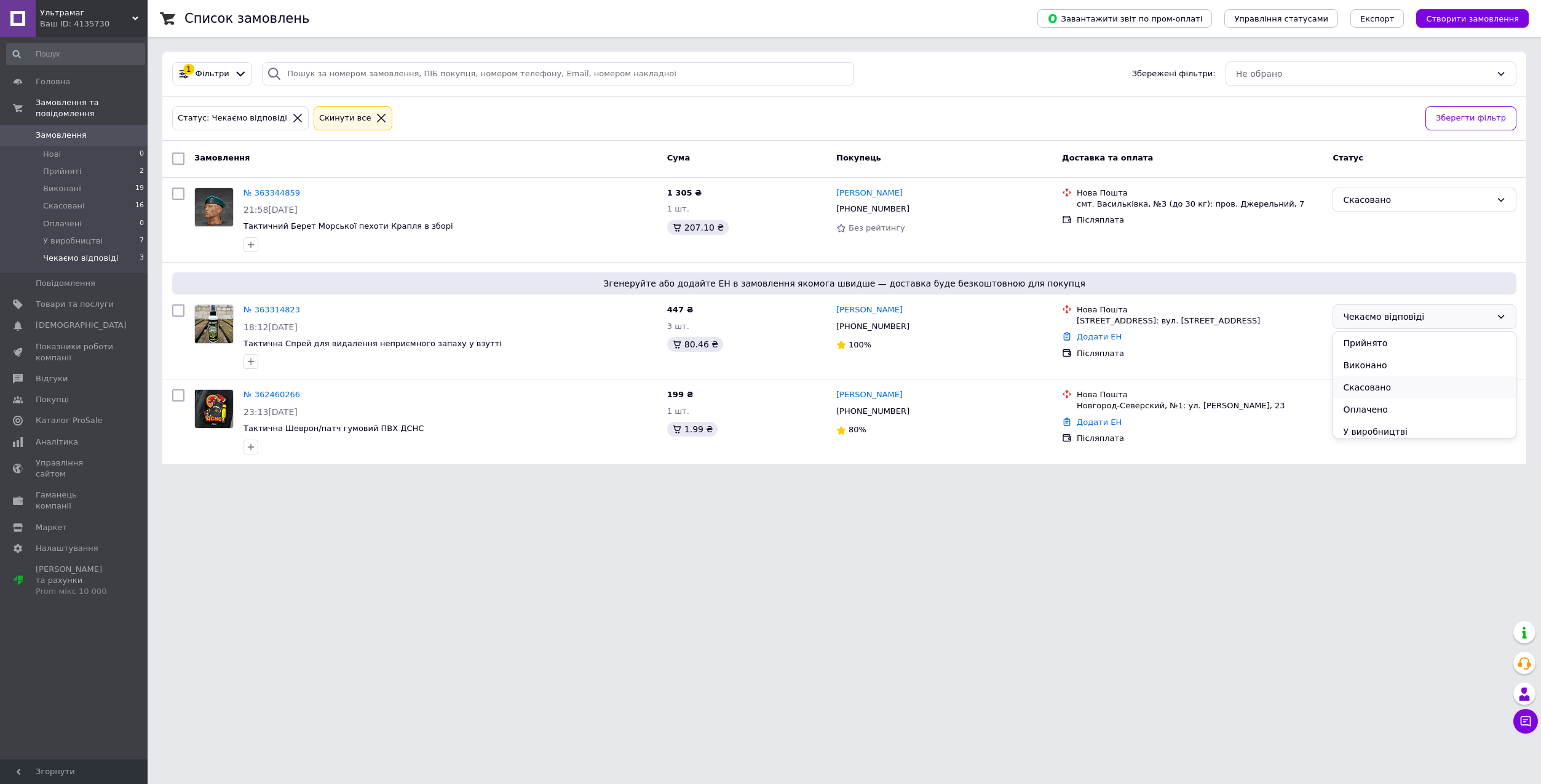
click at [1392, 390] on li "Скасовано" at bounding box center [1424, 387] width 183 height 22
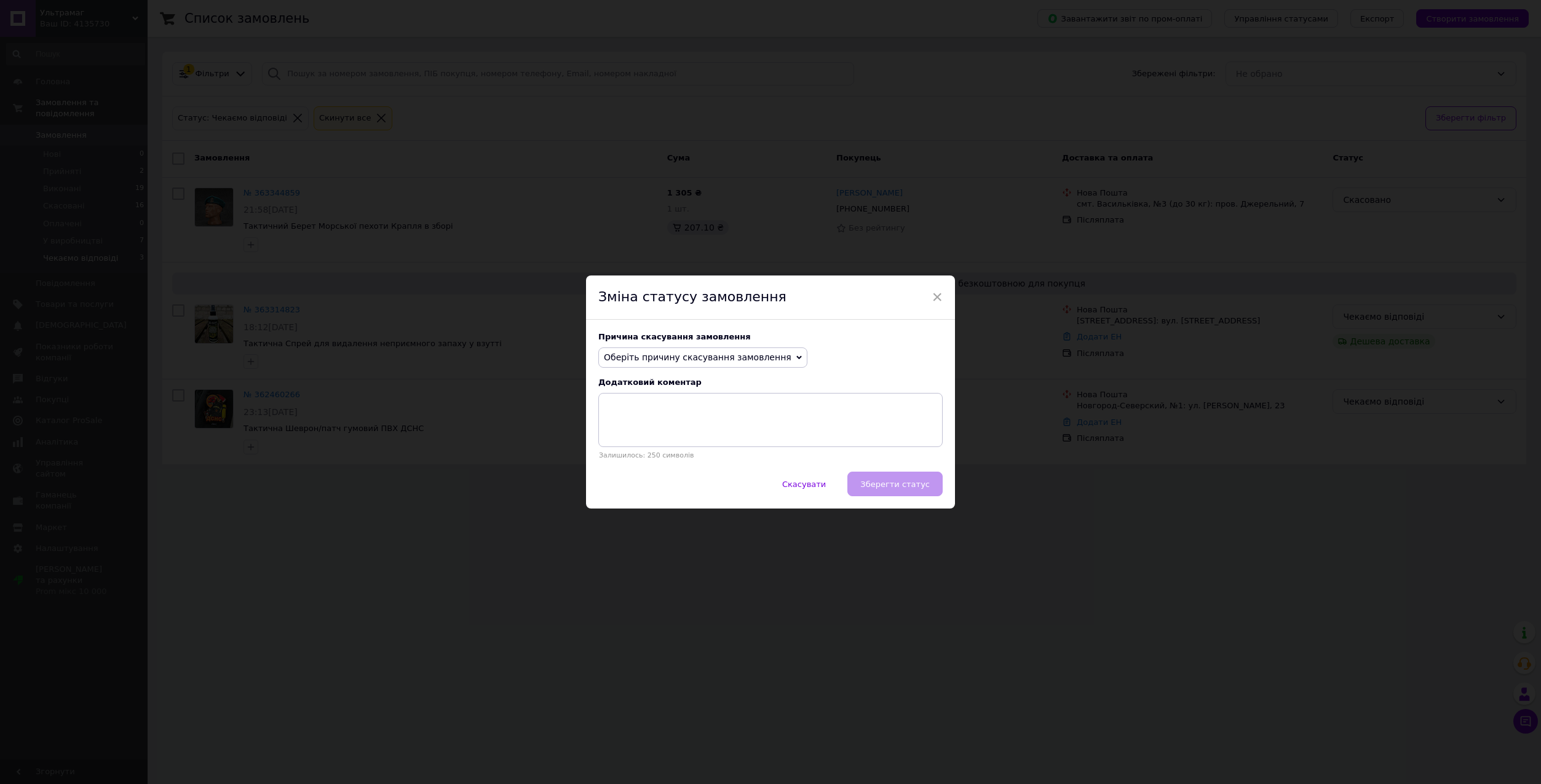
click at [703, 359] on span "Оберіть причину скасування замовлення" at bounding box center [697, 357] width 187 height 10
click at [697, 373] on li "Немає в наявності" at bounding box center [703, 381] width 208 height 17
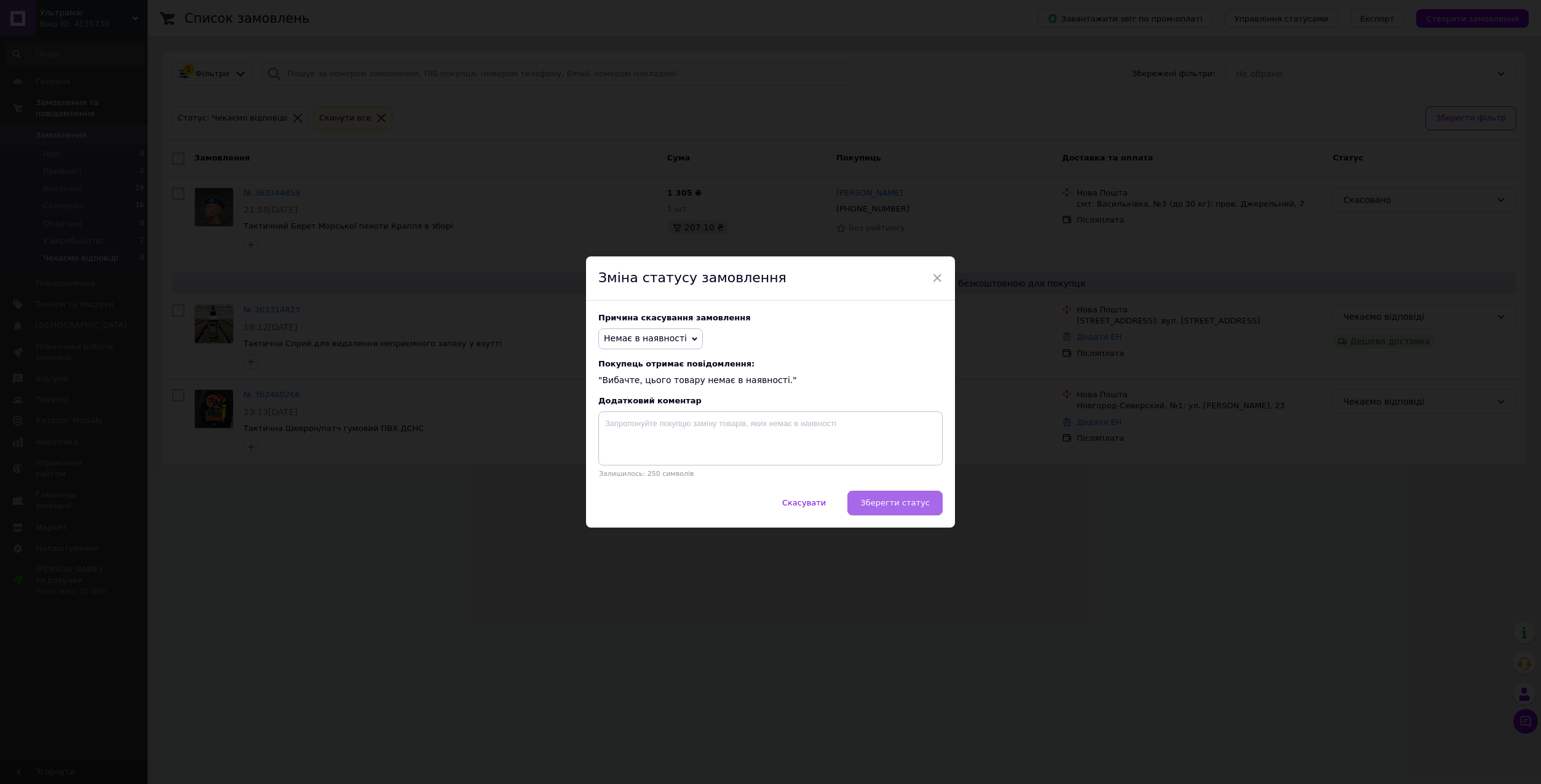
click at [926, 507] on span "Зберегти статус" at bounding box center [895, 502] width 70 height 9
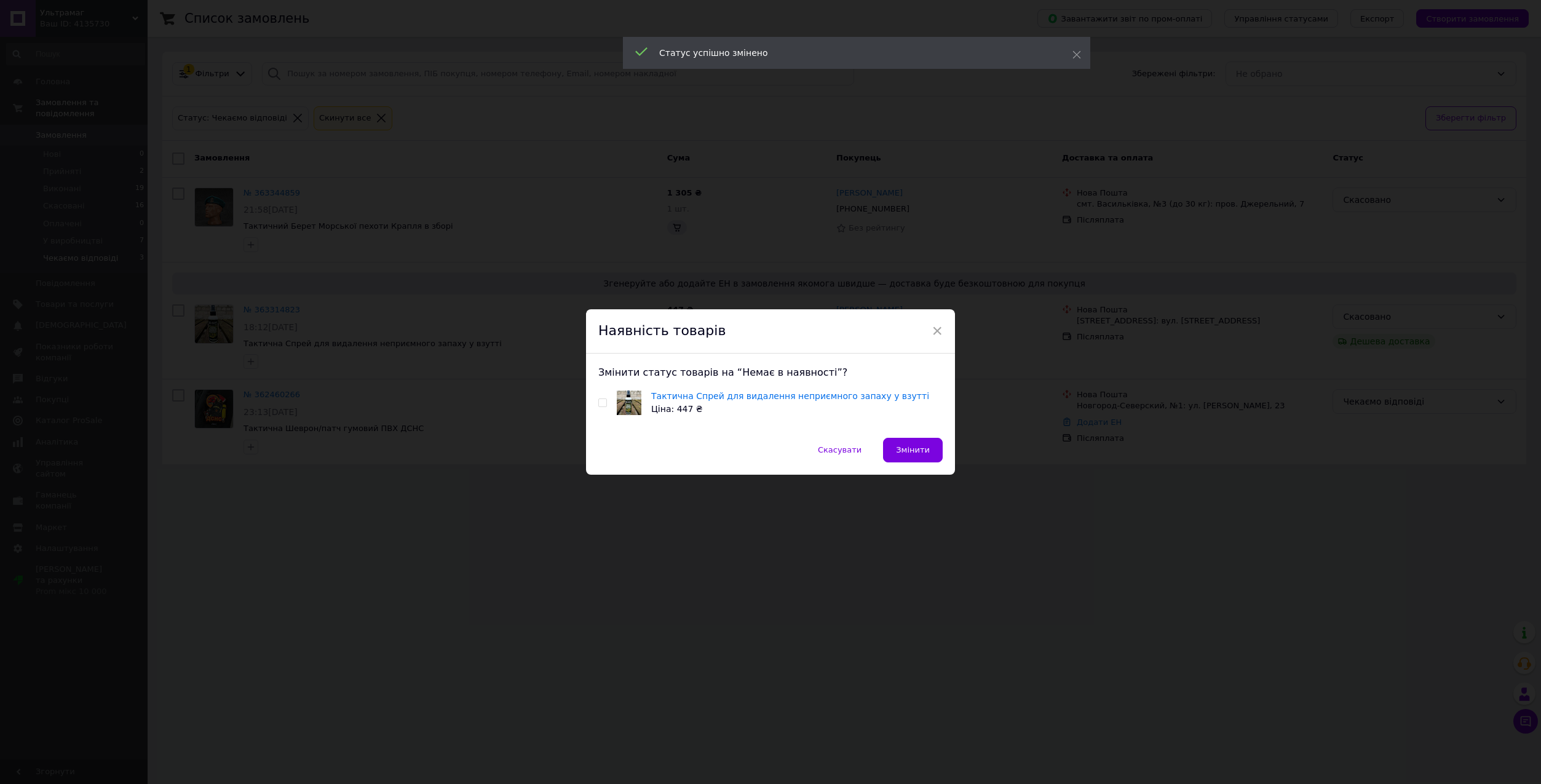
click at [603, 403] on input "checkbox" at bounding box center [602, 402] width 8 height 8
checkbox input "true"
click at [924, 449] on span "Змінити" at bounding box center [913, 449] width 34 height 9
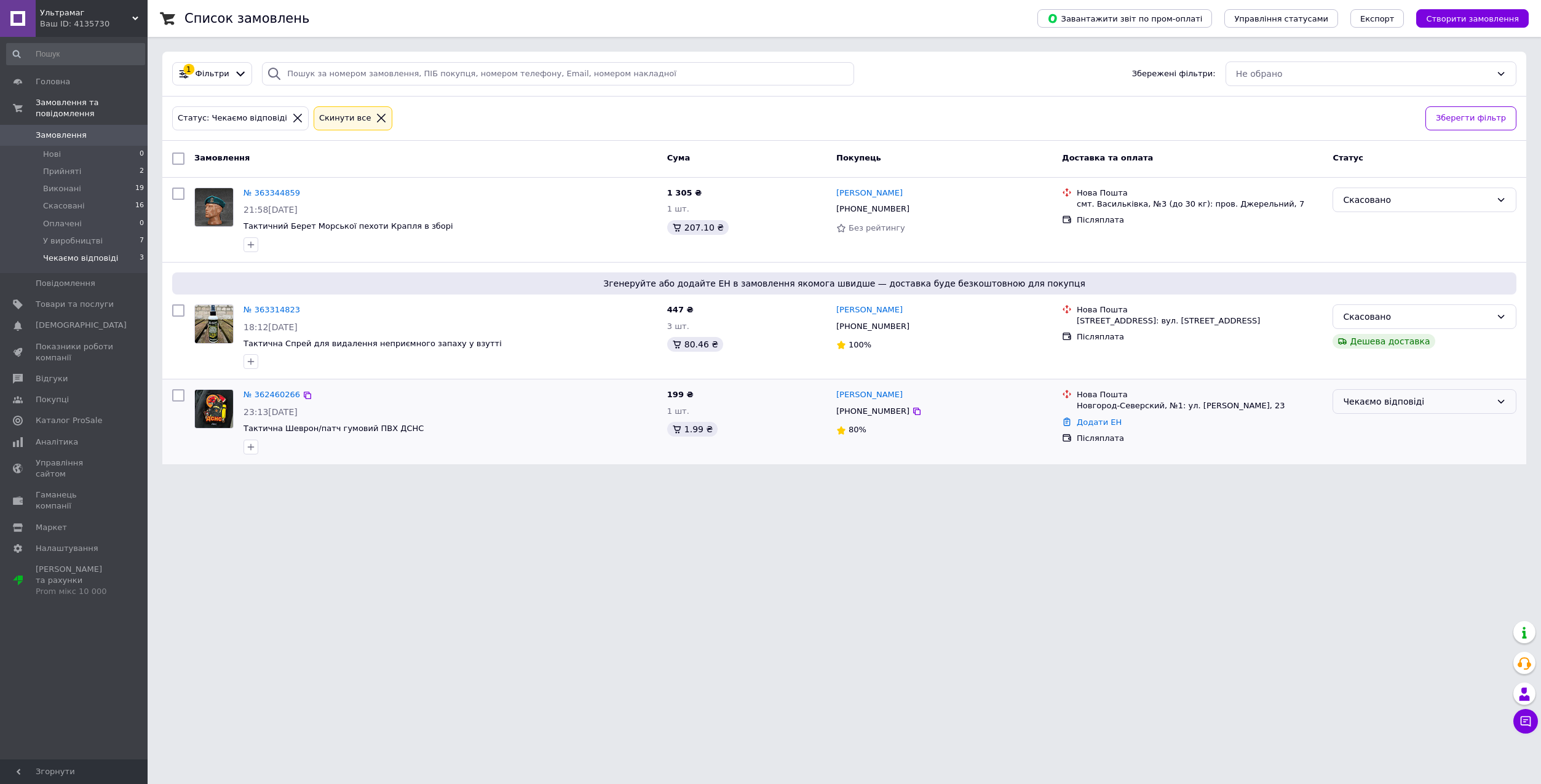
click at [1382, 402] on div "Чекаємо відповіді" at bounding box center [1417, 401] width 149 height 14
click at [1392, 468] on li "Скасовано" at bounding box center [1424, 472] width 183 height 22
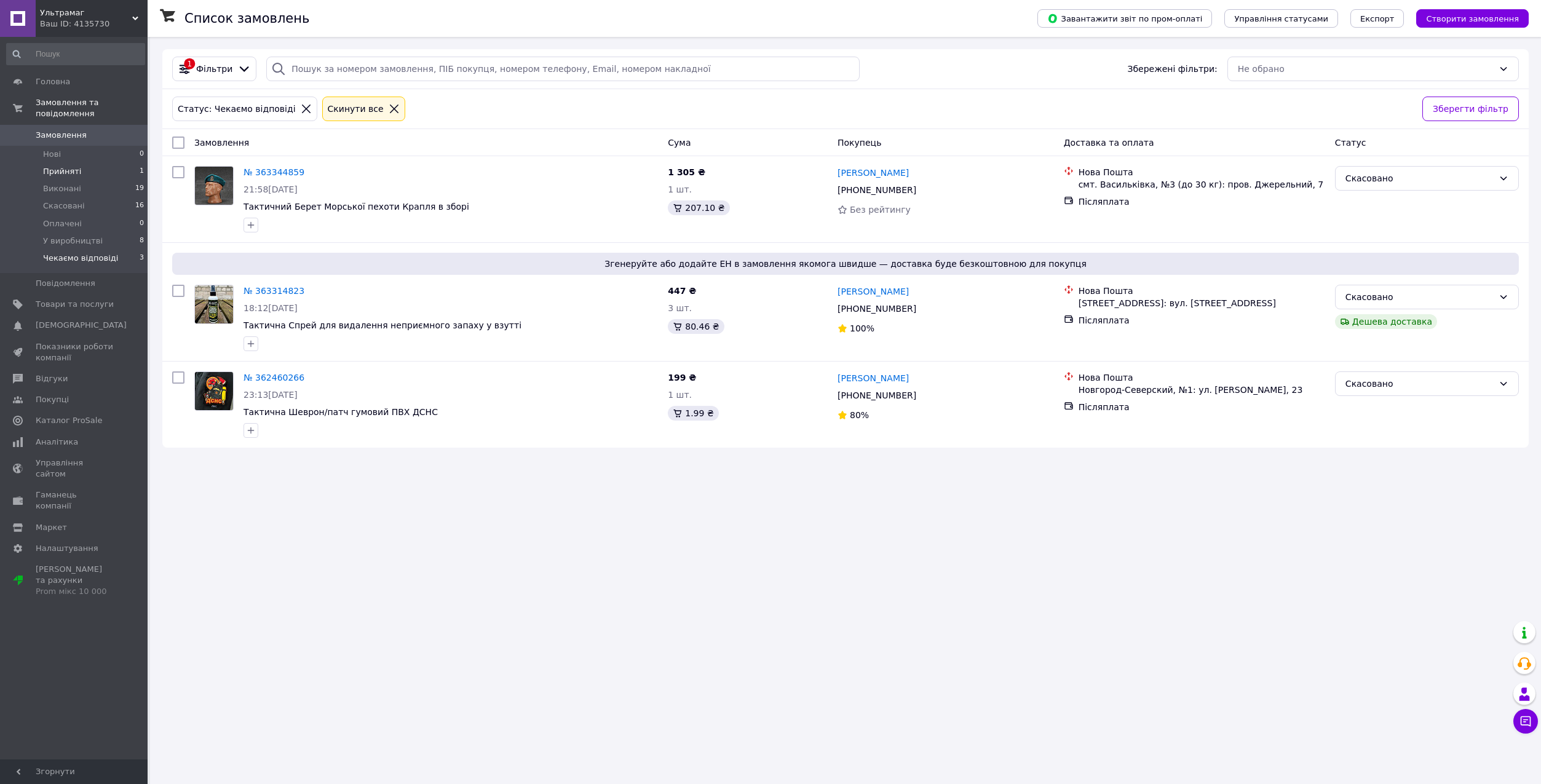
click at [140, 166] on span "1" at bounding box center [142, 171] width 4 height 11
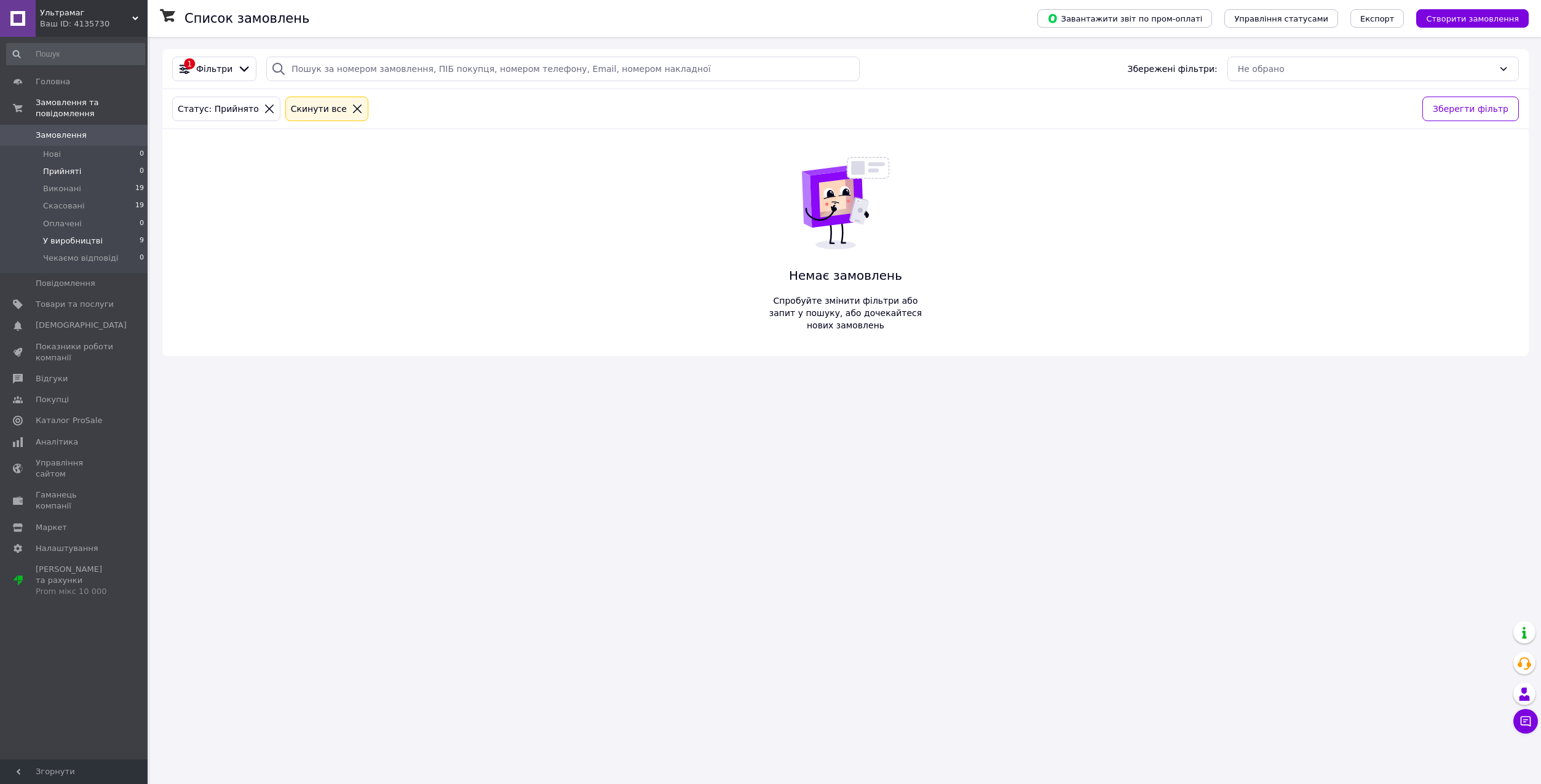
click at [94, 235] on span "У виробництві" at bounding box center [72, 240] width 60 height 11
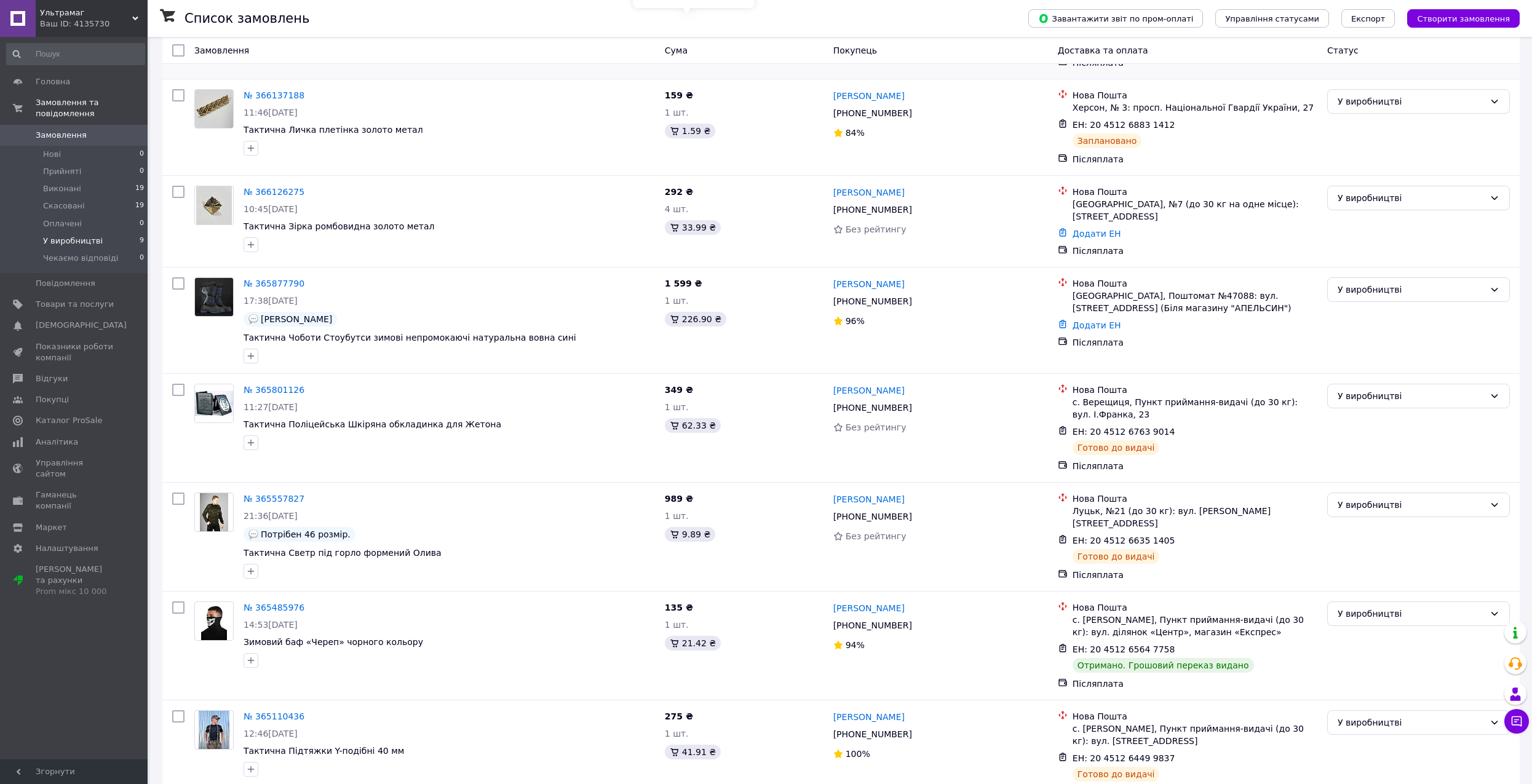
scroll to position [329, 0]
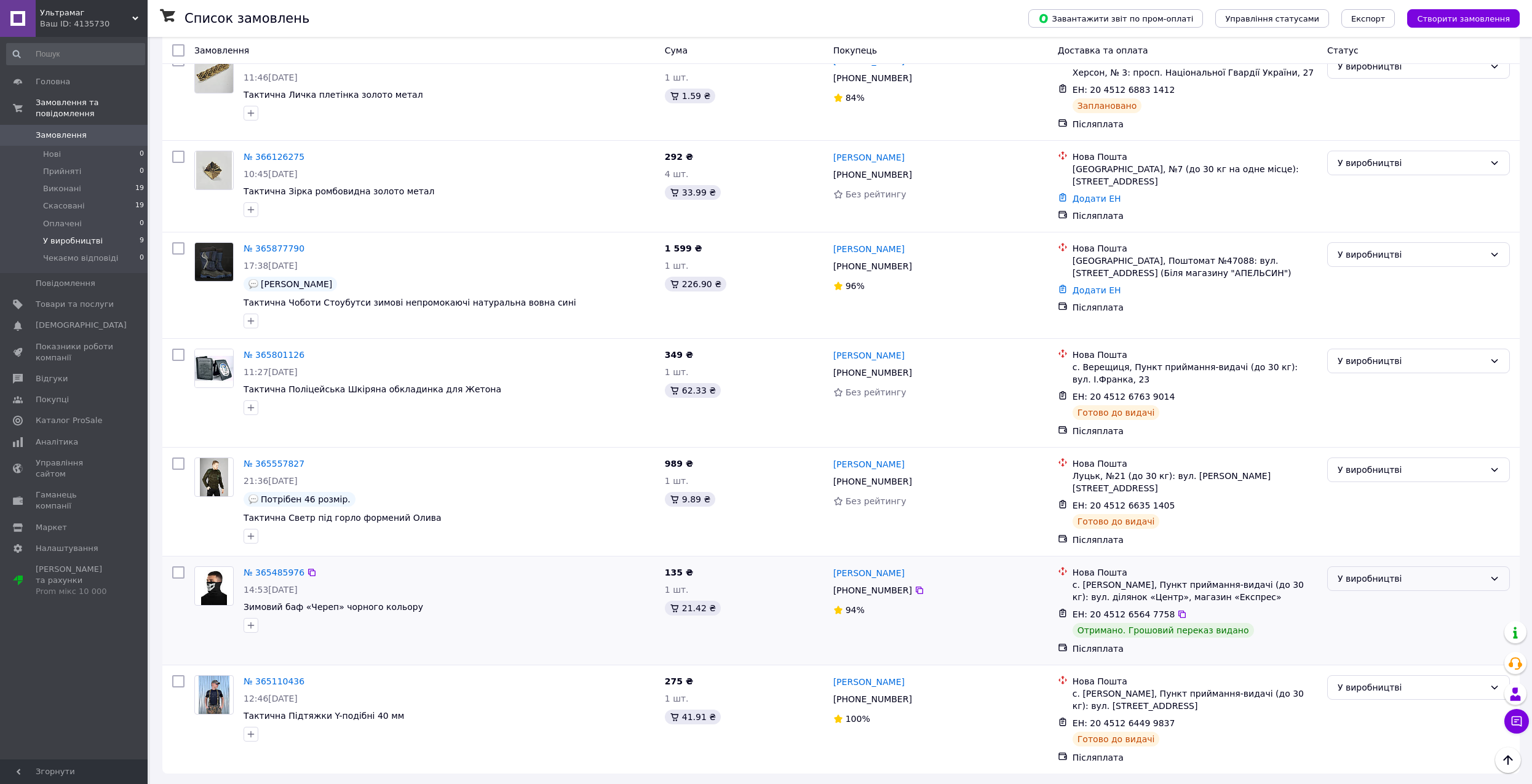
click at [1465, 580] on div "У виробництві" at bounding box center [1411, 578] width 147 height 14
click at [1345, 624] on li "Виконано" at bounding box center [1418, 625] width 182 height 22
